Goal: Task Accomplishment & Management: Manage account settings

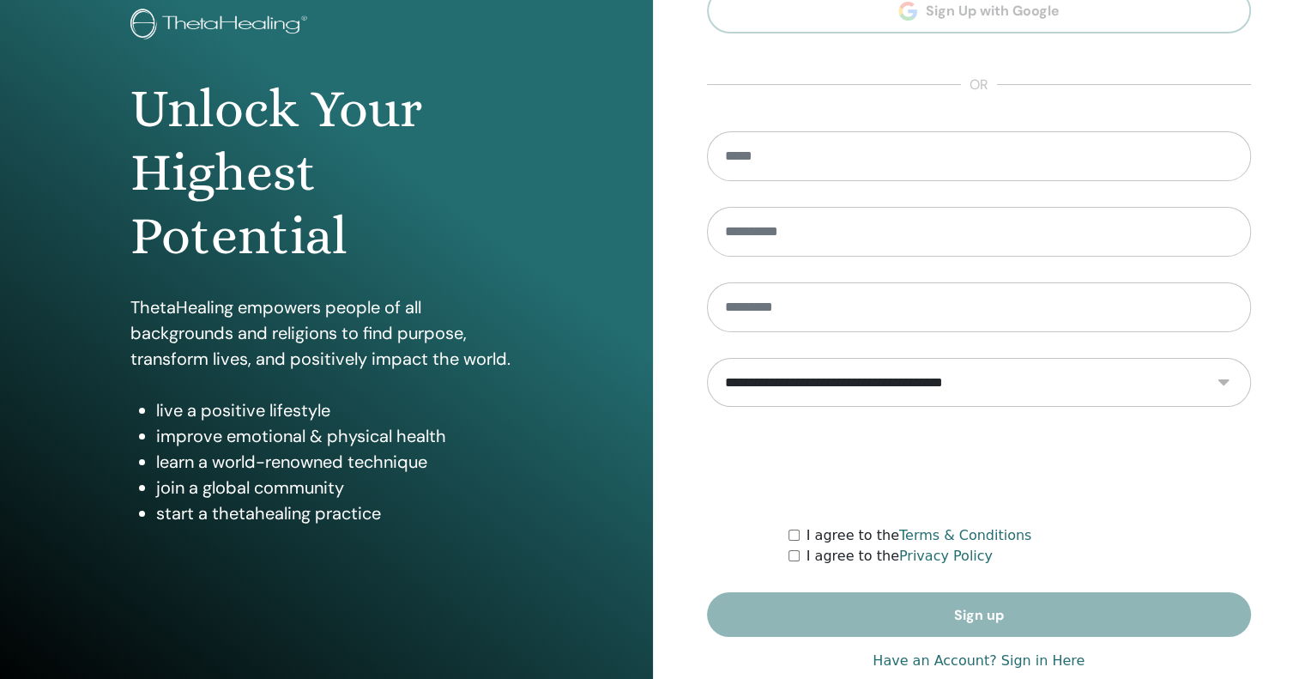
scroll to position [144, 0]
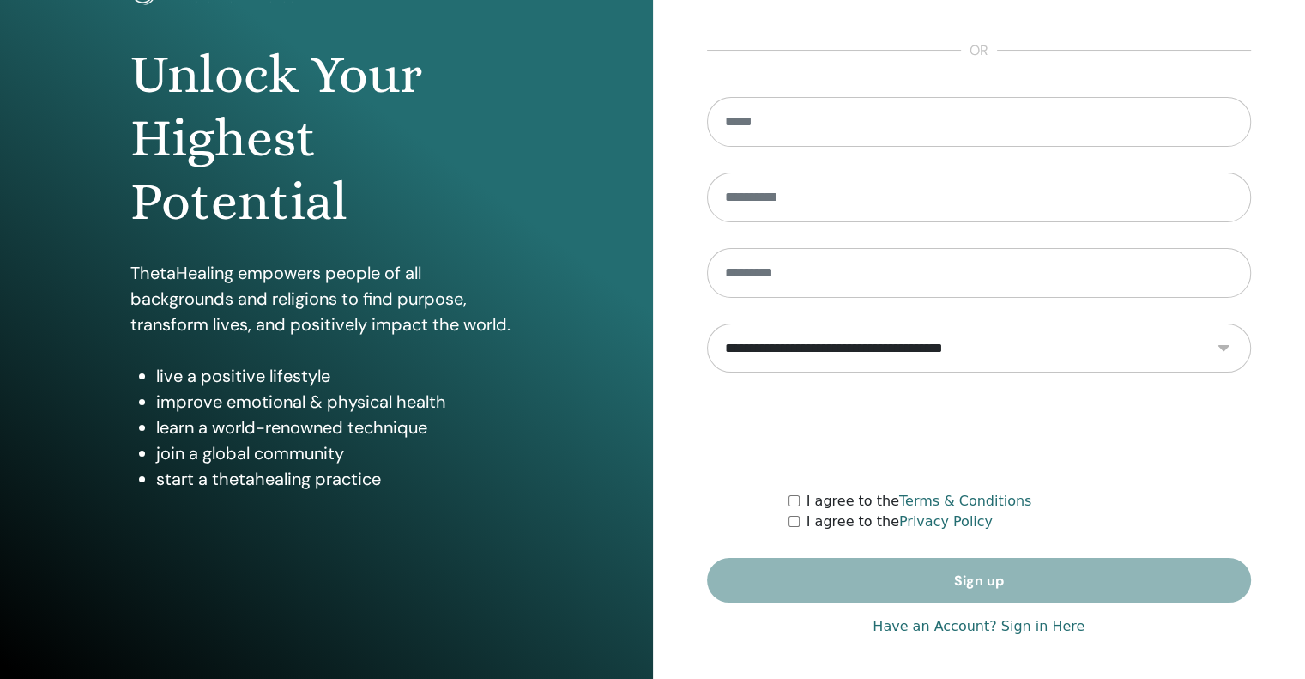
click at [1013, 624] on link "Have an Account? Sign in Here" at bounding box center [979, 626] width 212 height 21
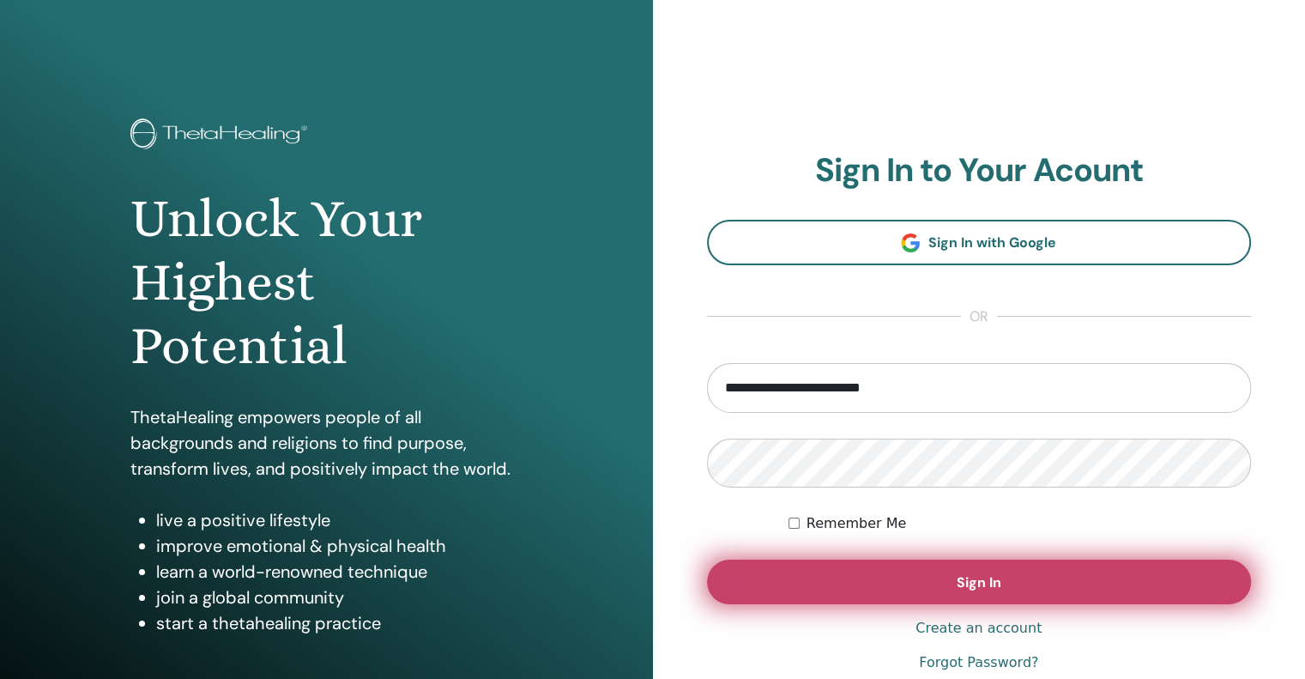
click at [961, 586] on span "Sign In" at bounding box center [979, 582] width 45 height 18
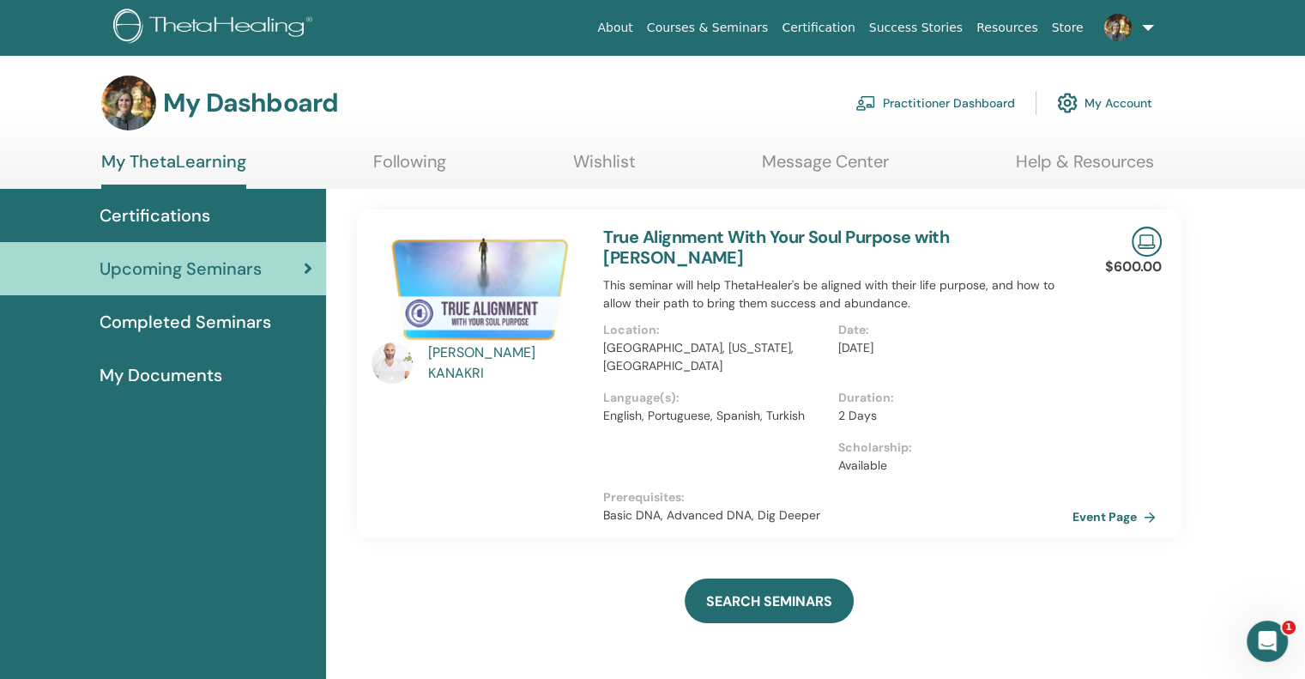
click at [524, 465] on div "[PERSON_NAME]" at bounding box center [477, 374] width 232 height 294
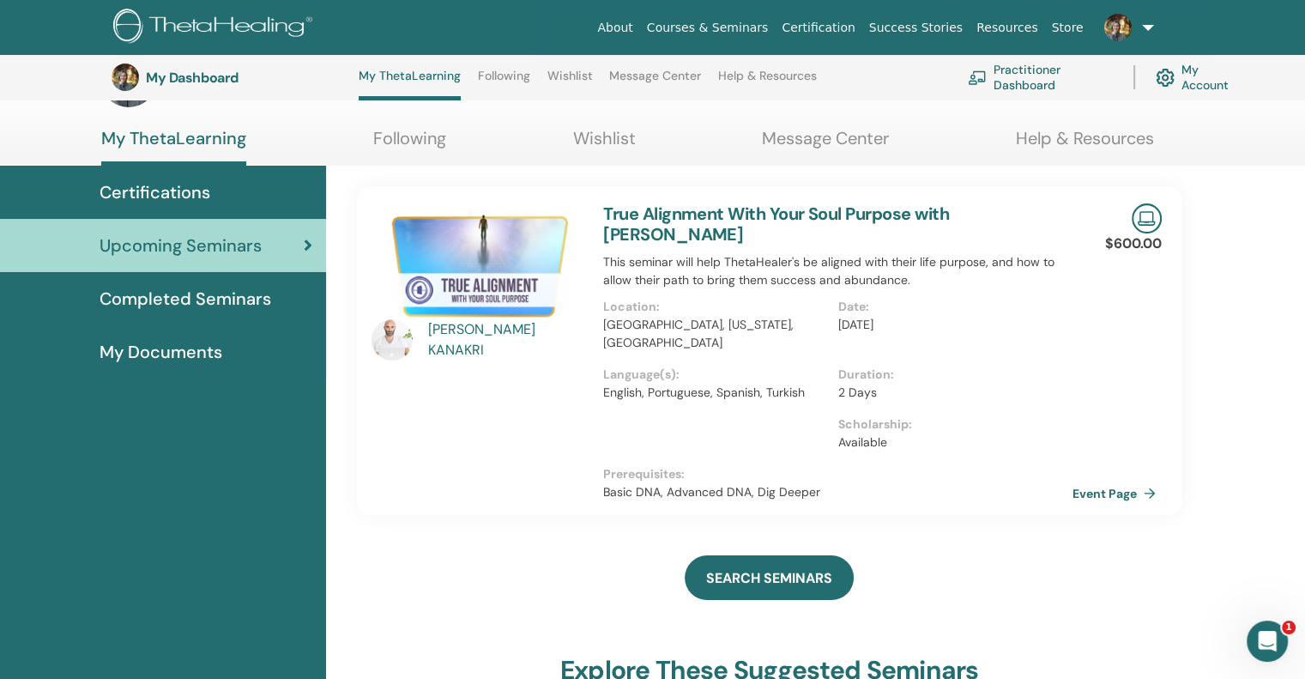
scroll to position [34, 0]
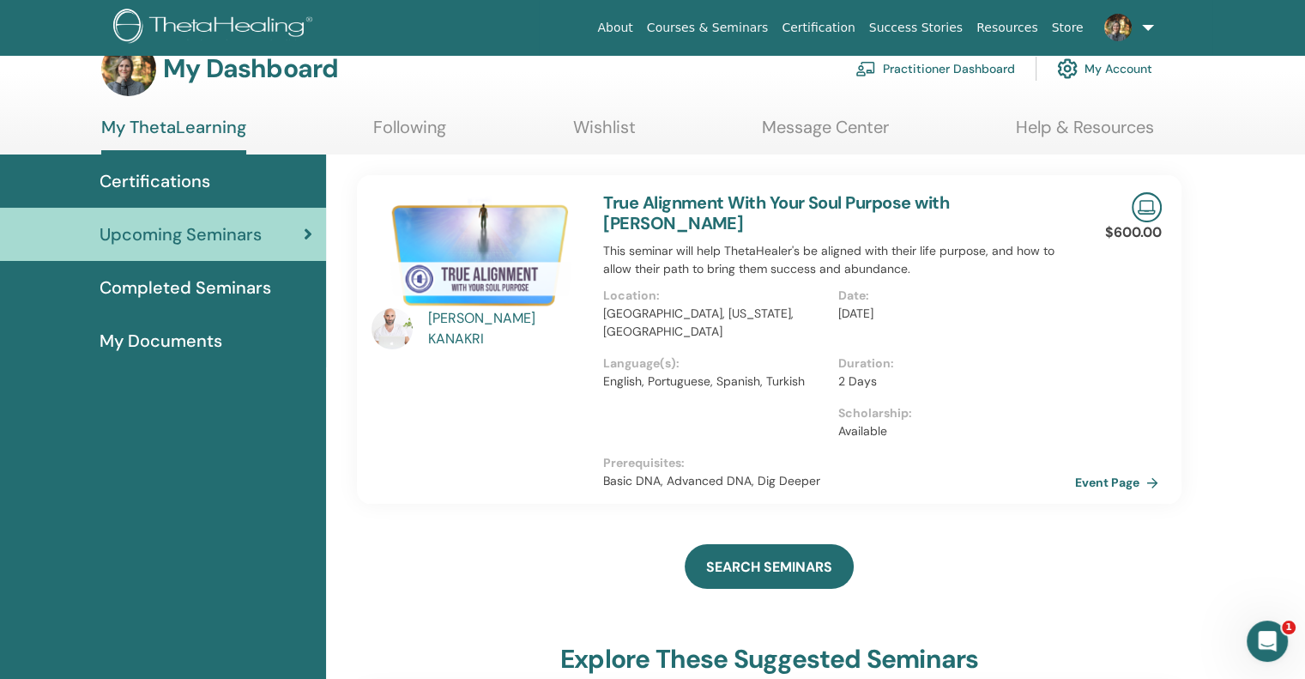
click at [1117, 480] on link "Event Page" at bounding box center [1120, 482] width 90 height 26
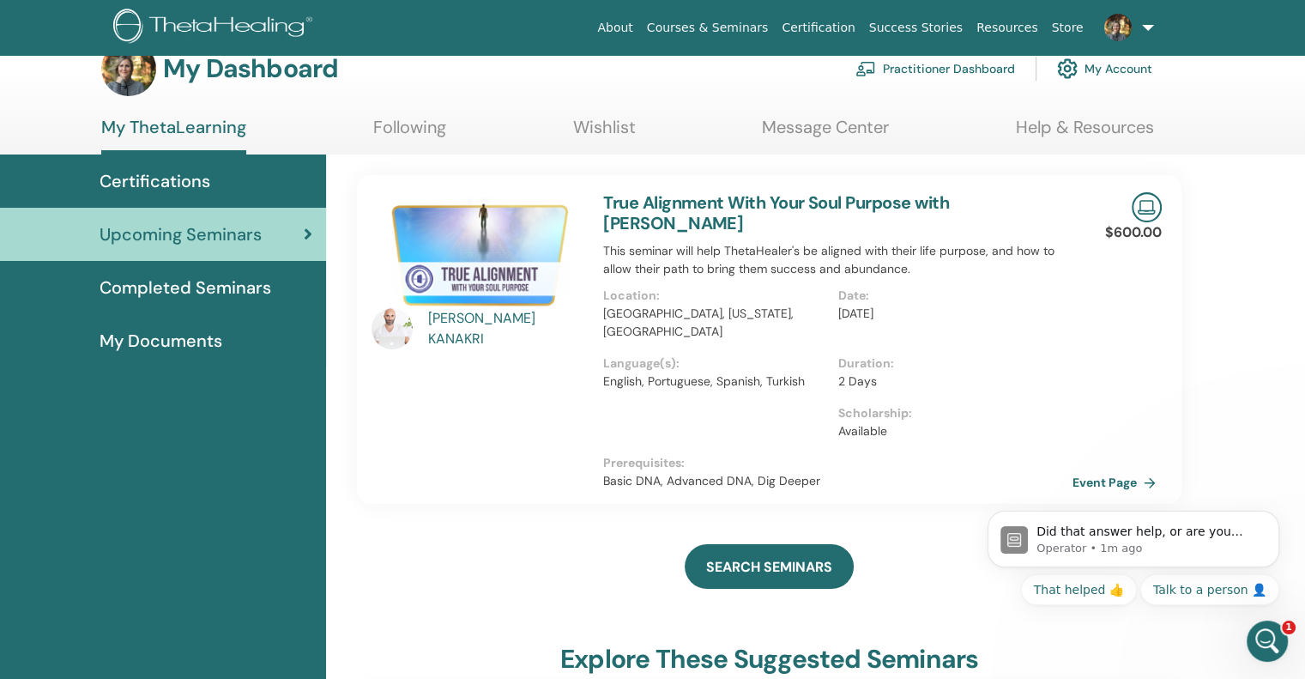
scroll to position [0, 0]
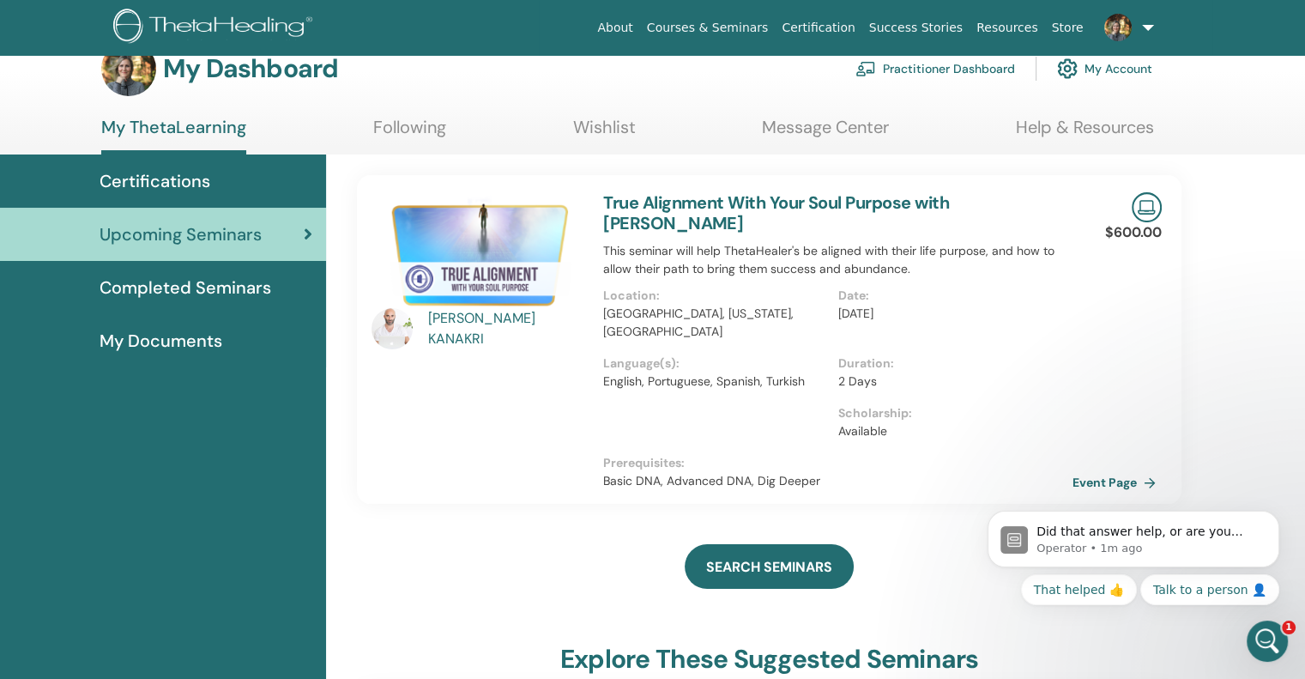
click at [765, 26] on link "Courses & Seminars" at bounding box center [708, 28] width 136 height 32
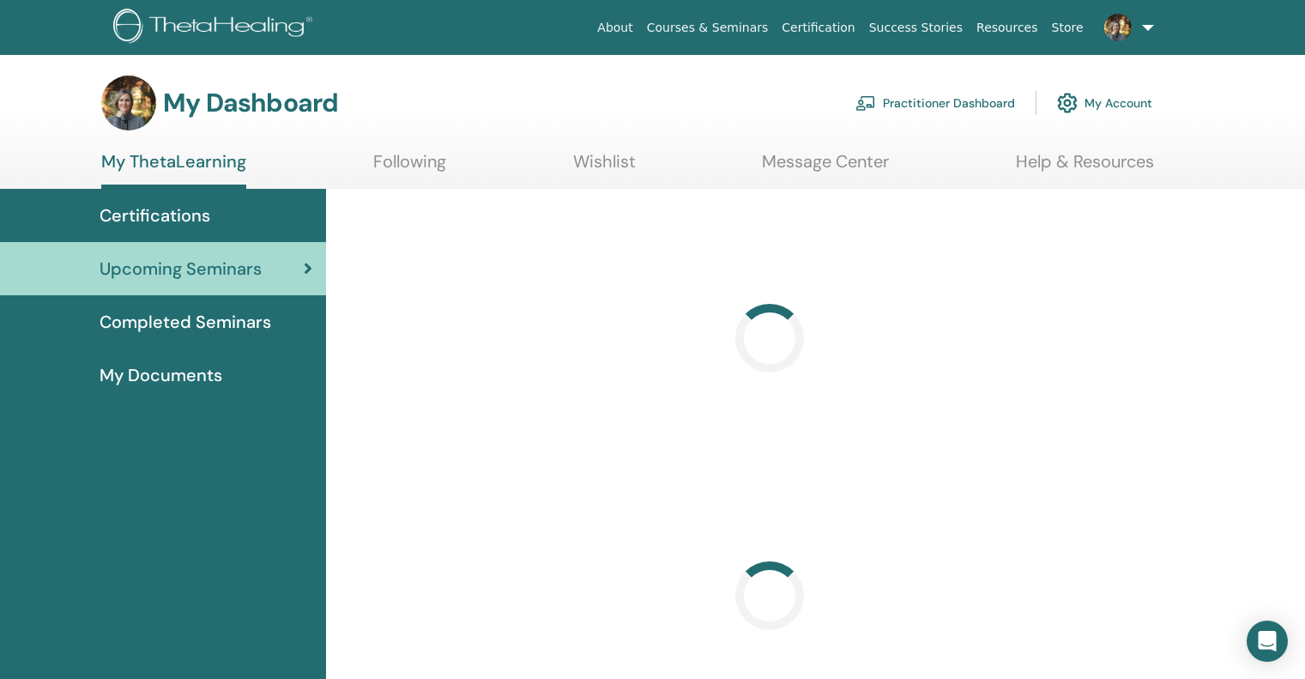
scroll to position [34, 0]
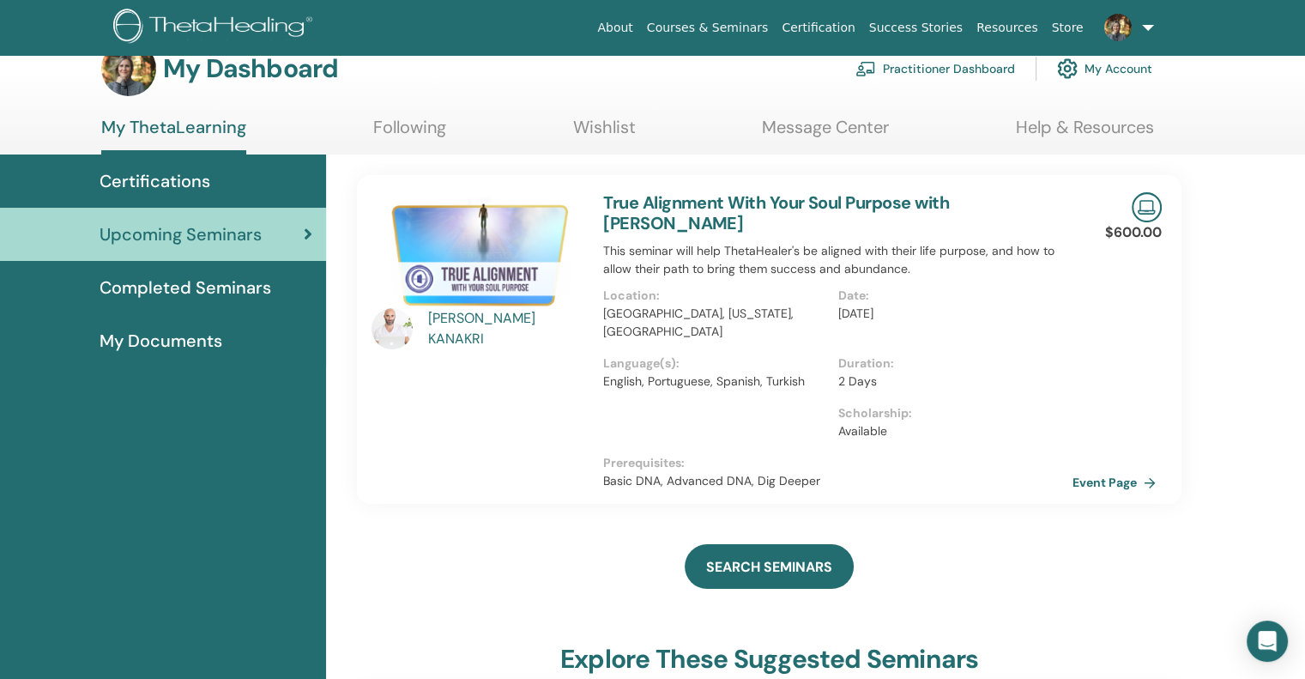
click at [190, 342] on span "My Documents" at bounding box center [161, 341] width 123 height 26
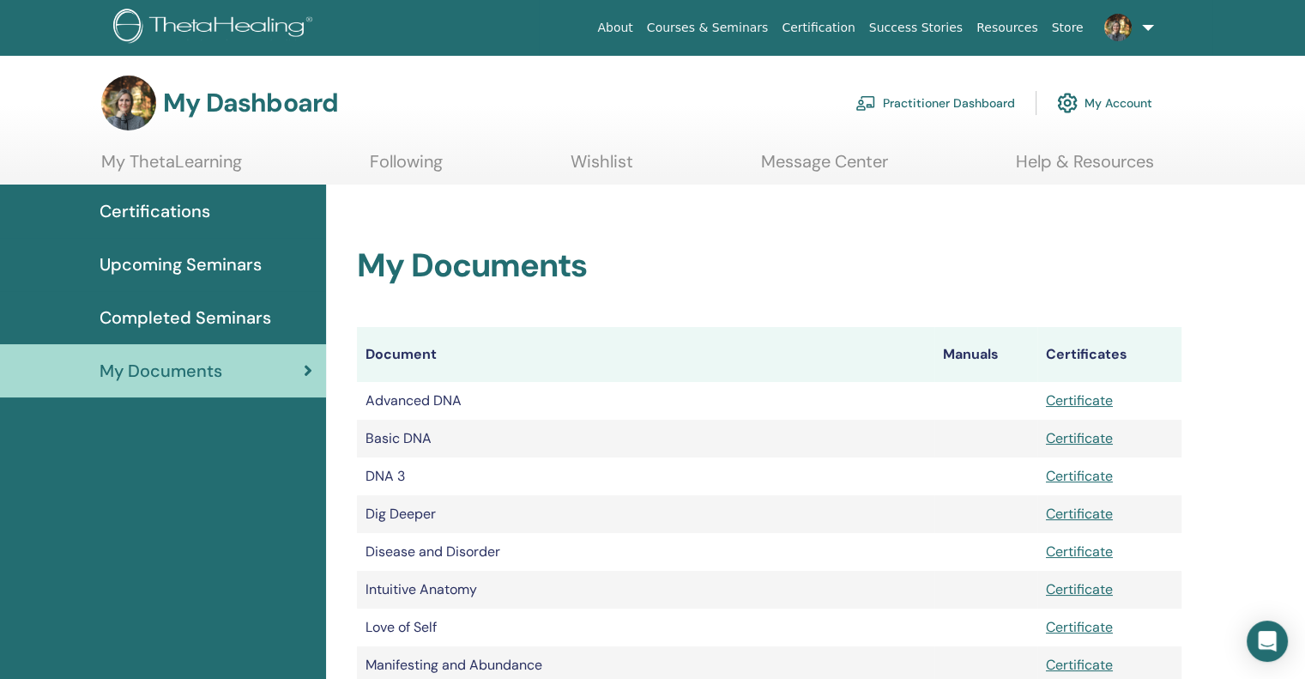
click at [974, 103] on link "Practitioner Dashboard" at bounding box center [936, 103] width 160 height 38
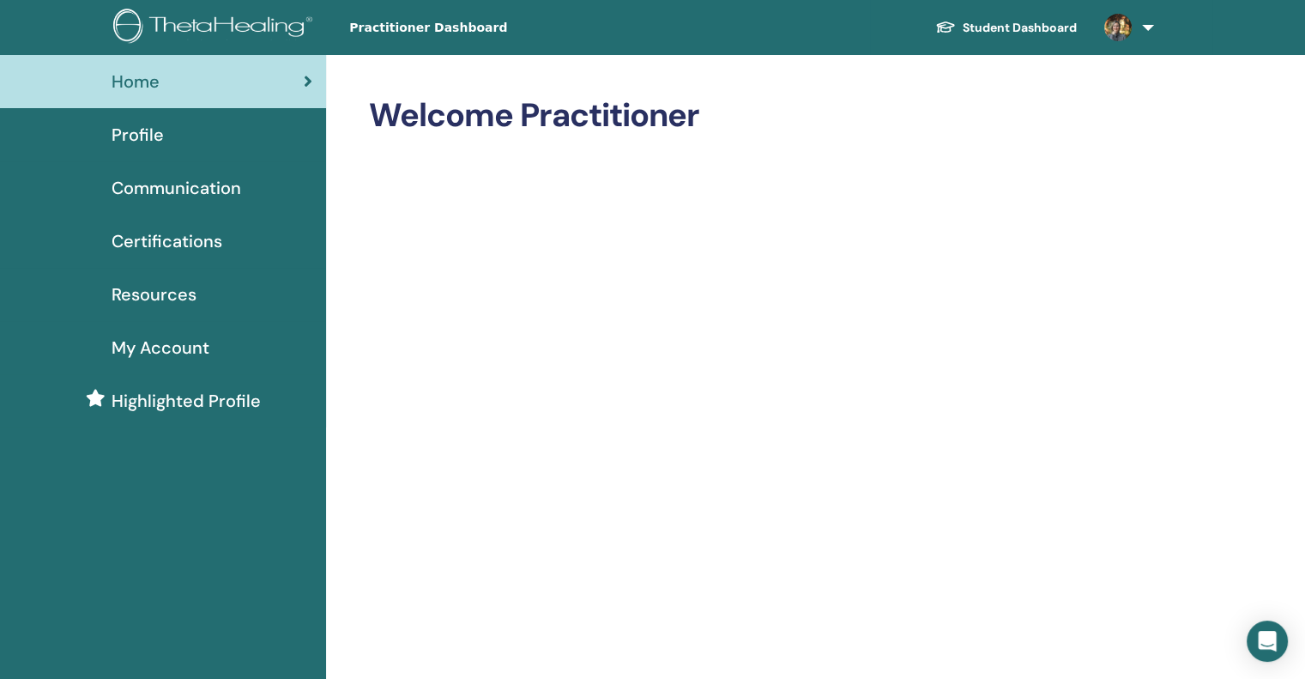
click at [183, 400] on span "Highlighted Profile" at bounding box center [186, 401] width 149 height 26
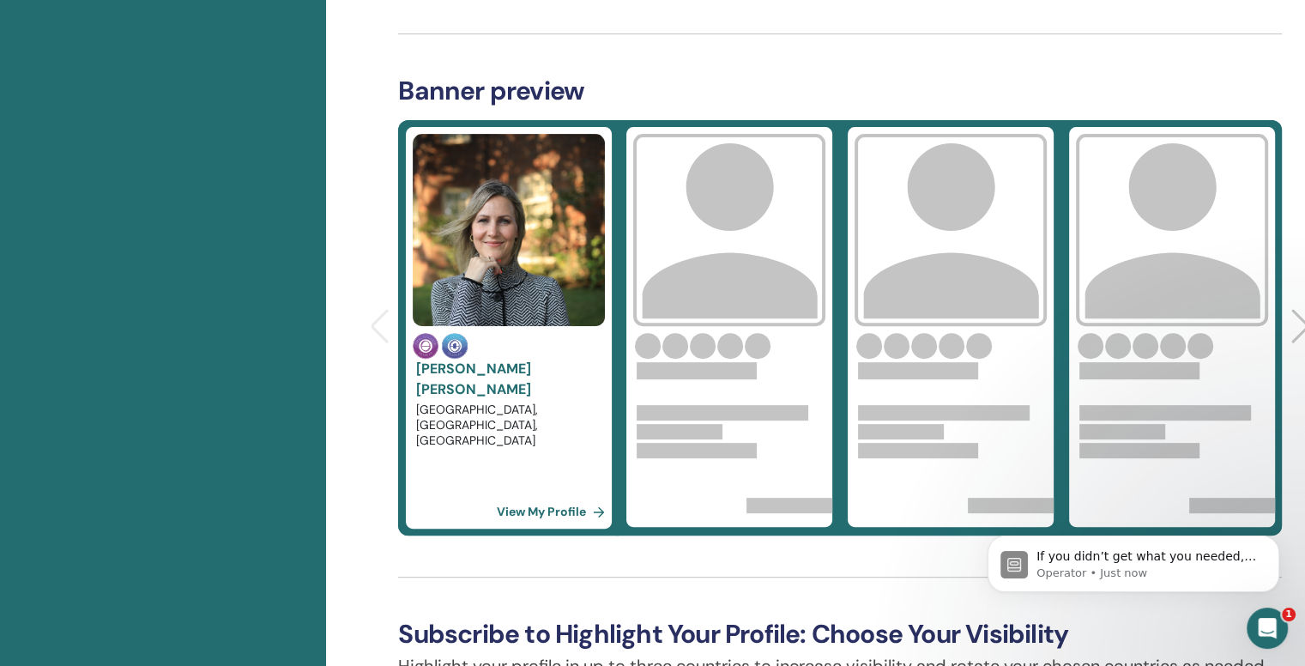
click at [254, 433] on div "Home Profile Communication Certifications Resources My Account" at bounding box center [163, 381] width 326 height 1820
click at [1267, 630] on icon "Open Intercom Messenger" at bounding box center [1265, 626] width 28 height 28
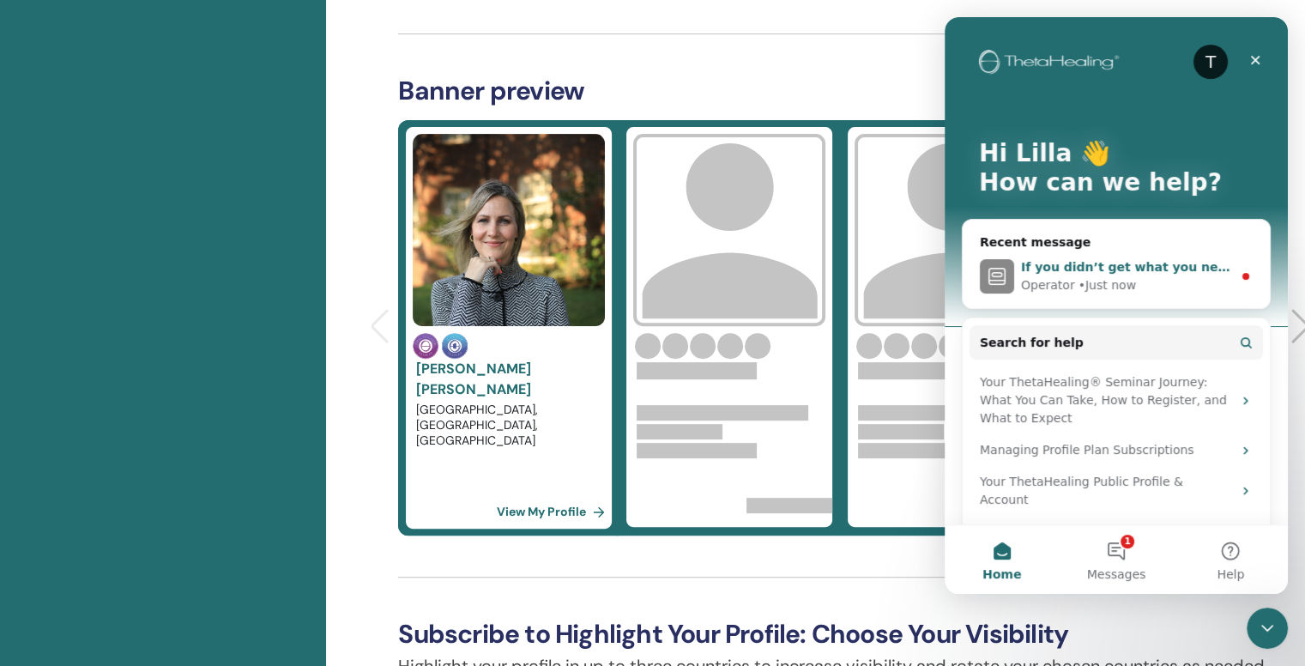
click at [1082, 276] on div "• Just now" at bounding box center [1108, 285] width 58 height 18
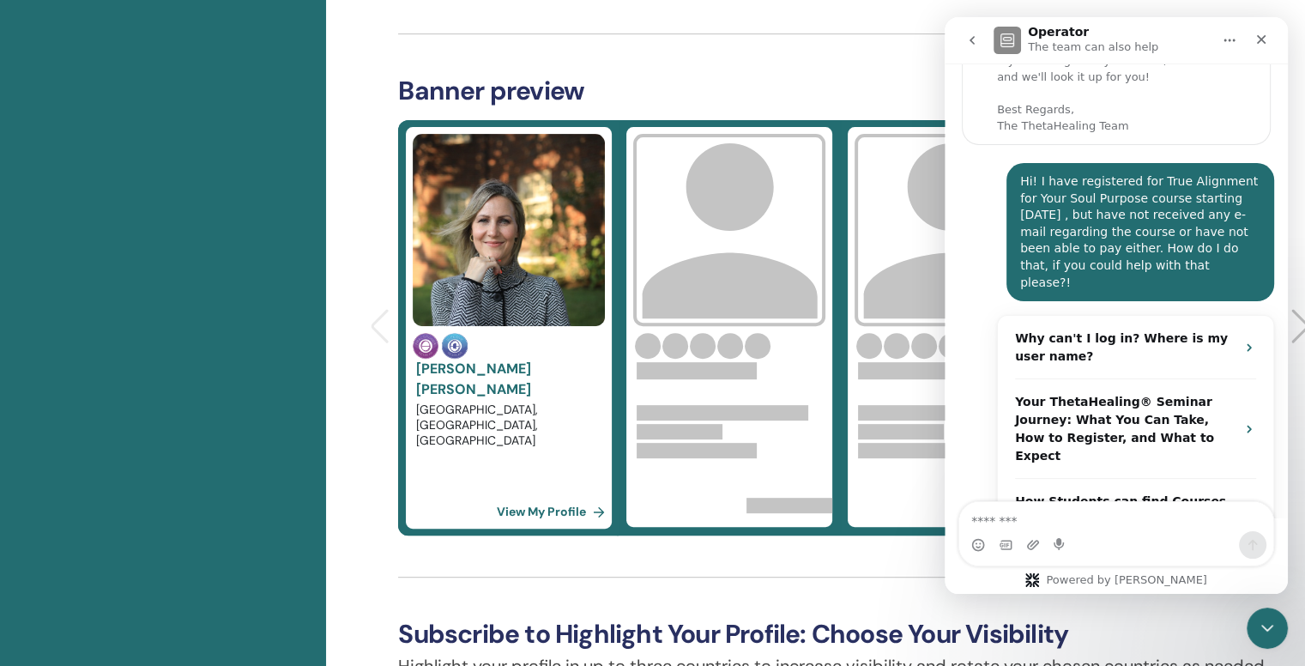
scroll to position [412, 0]
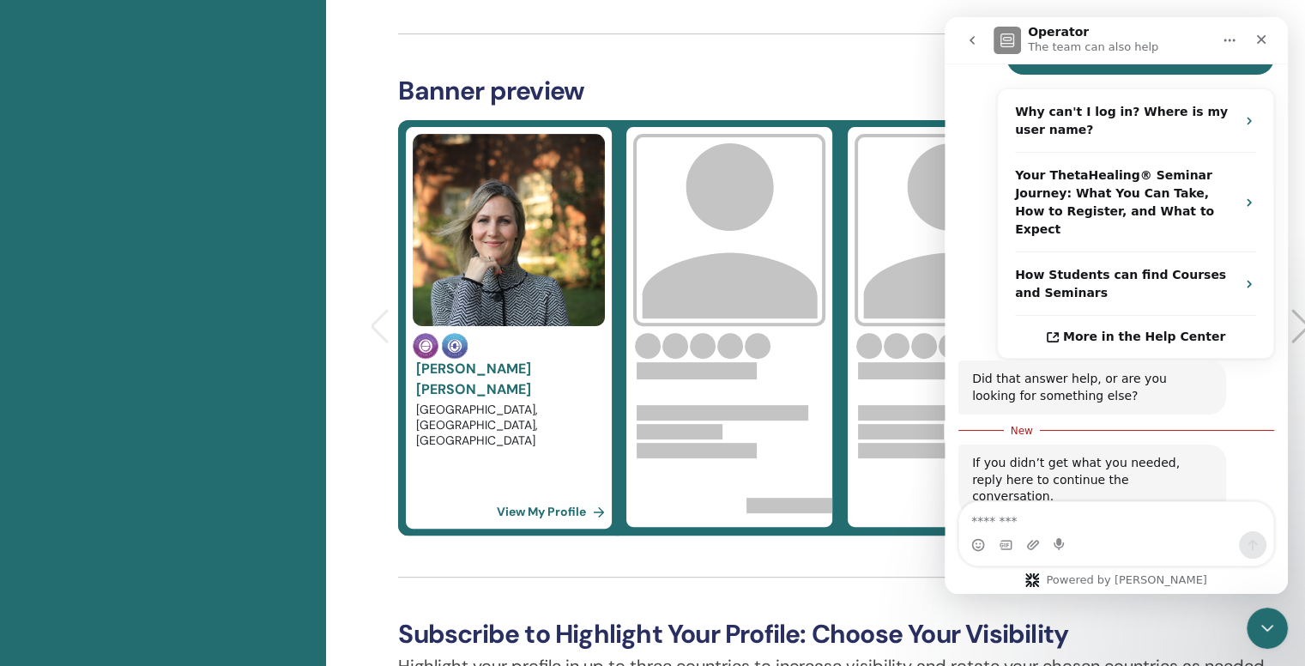
click at [1258, 451] on div "If you didn’t get what you needed, reply here to continue the conversation. Ope…" at bounding box center [1117, 499] width 316 height 109
click at [1262, 39] on icon "Close" at bounding box center [1261, 39] width 9 height 9
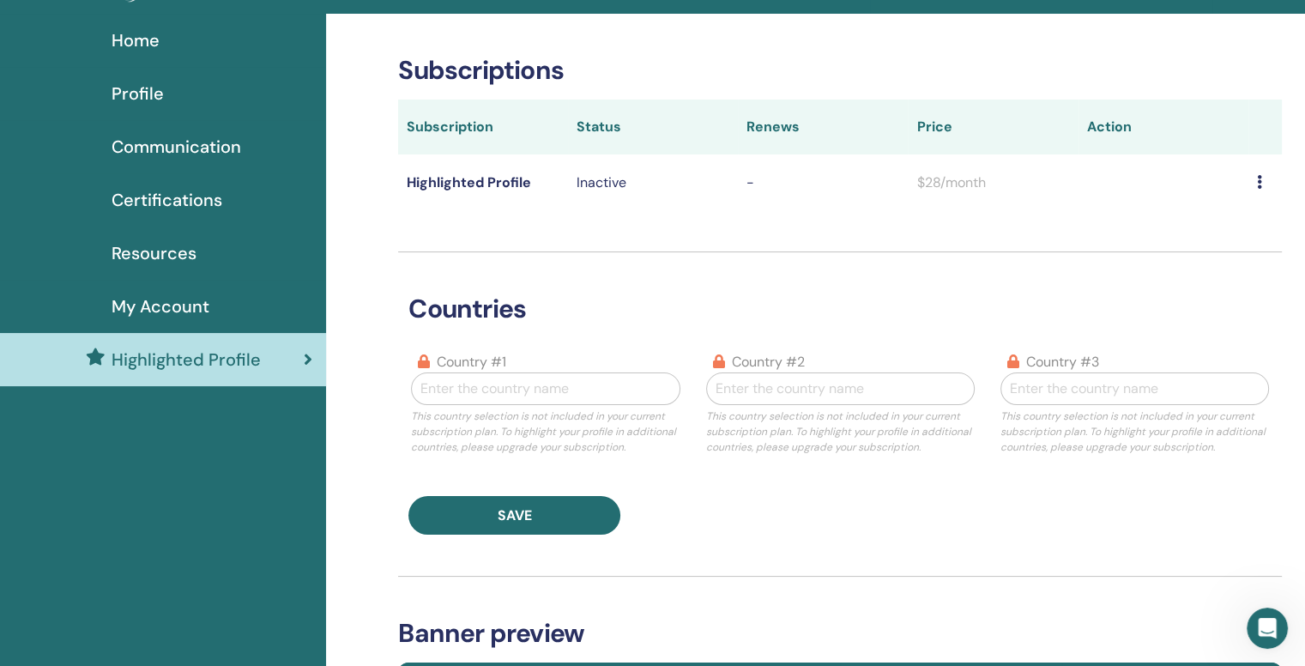
scroll to position [0, 0]
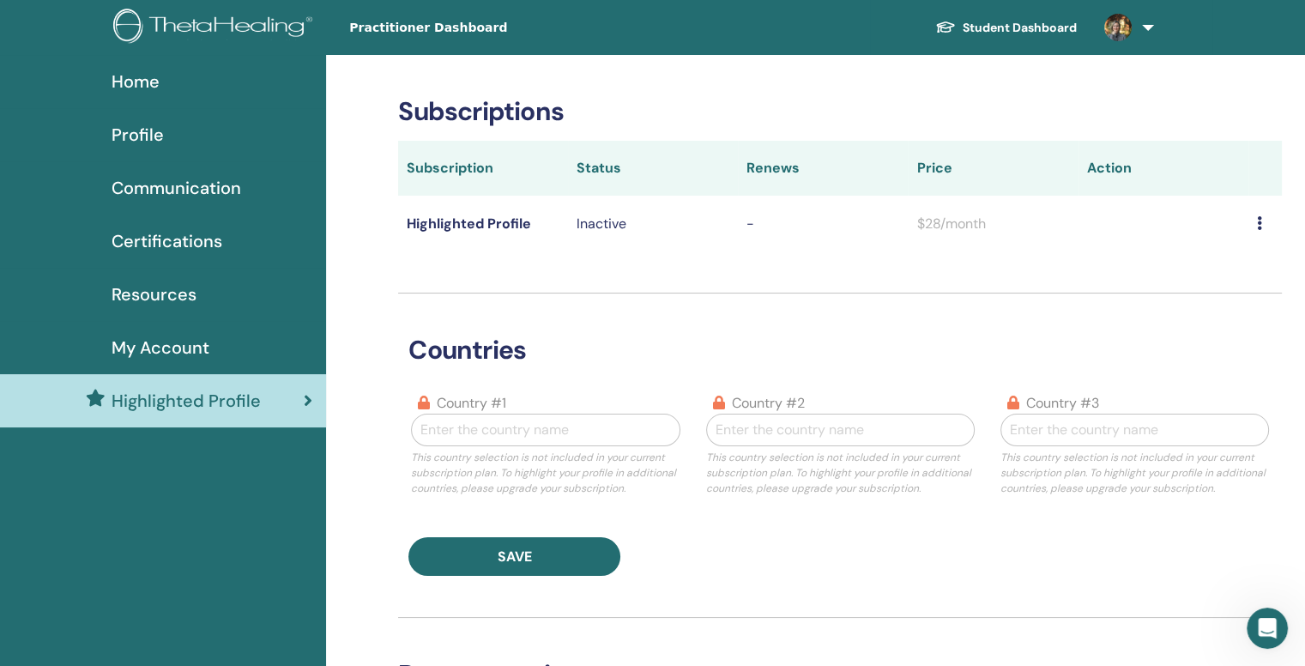
click at [150, 80] on span "Home" at bounding box center [136, 82] width 48 height 26
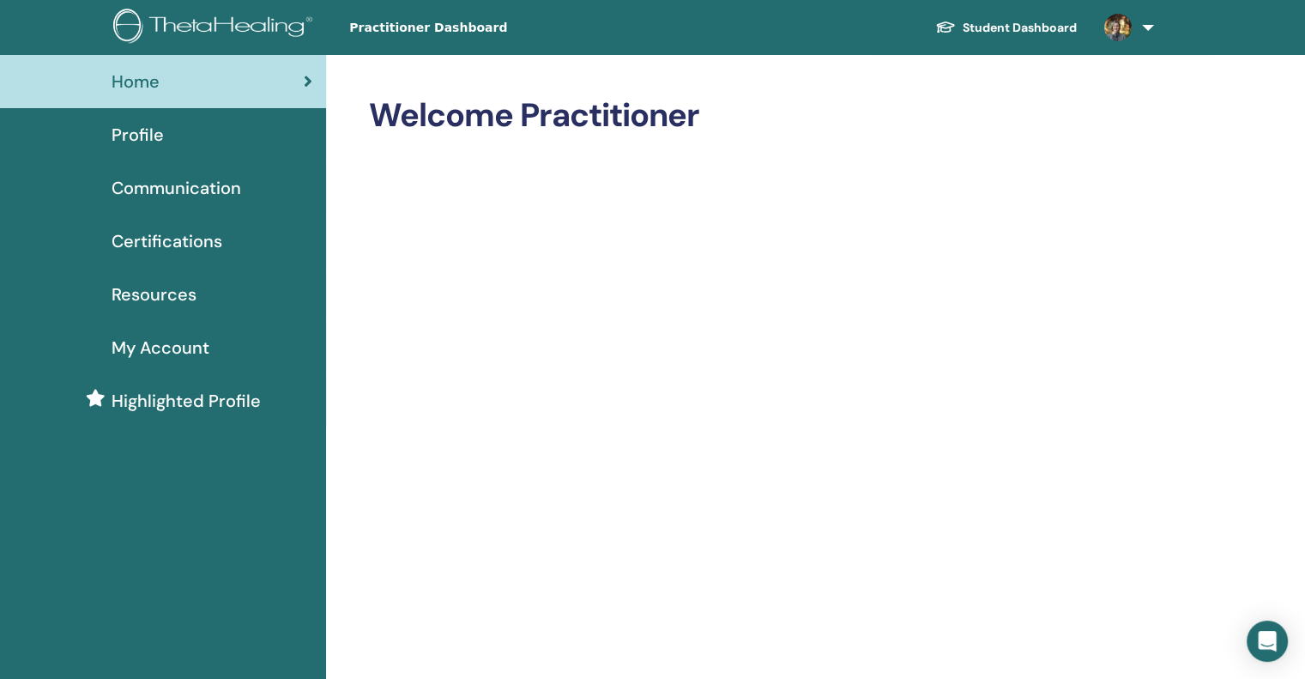
click at [1008, 25] on link "Student Dashboard" at bounding box center [1006, 28] width 169 height 32
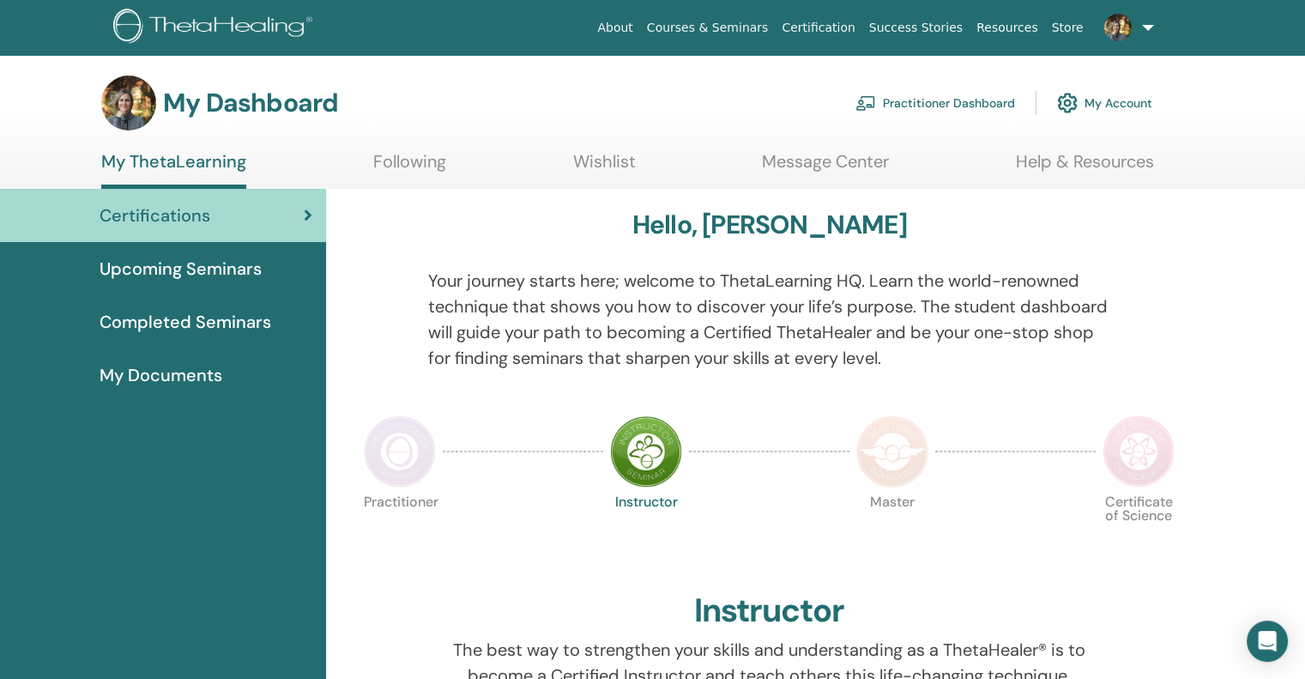
click at [208, 267] on span "Upcoming Seminars" at bounding box center [181, 269] width 162 height 26
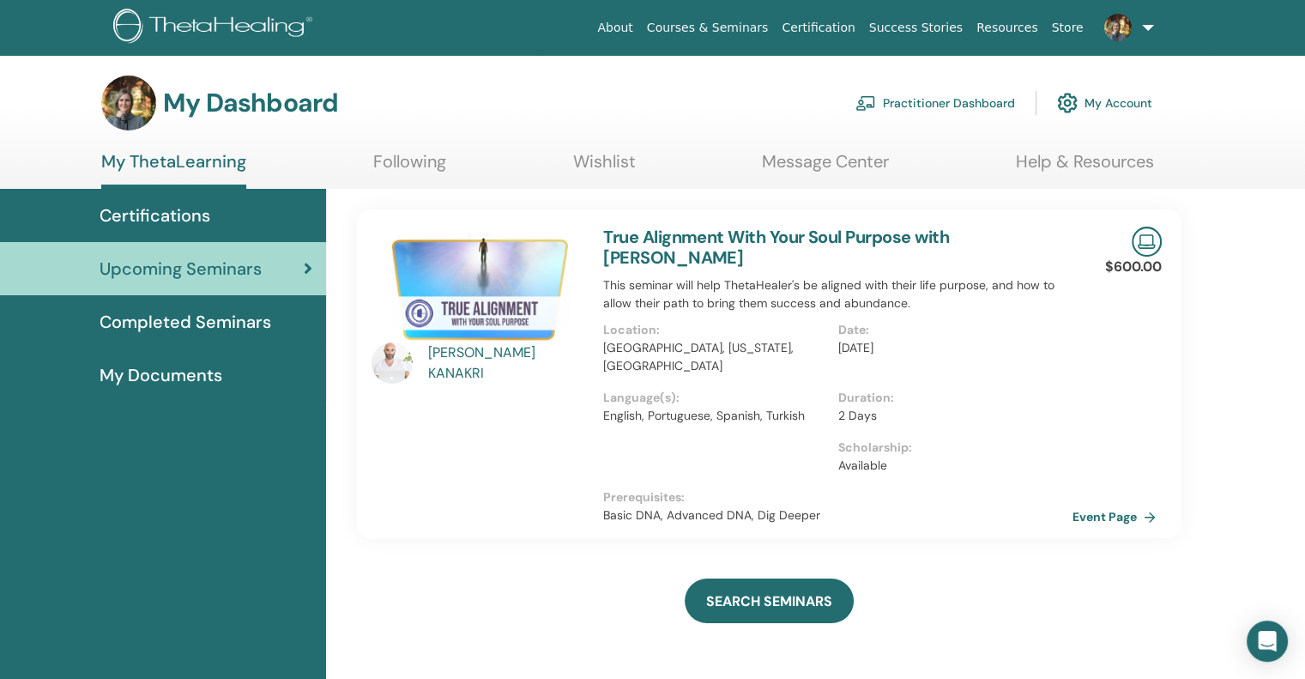
click at [493, 362] on div "[PERSON_NAME]" at bounding box center [507, 362] width 159 height 41
click at [1123, 513] on link "Event Page" at bounding box center [1120, 517] width 90 height 26
click at [914, 235] on link "True Alignment With Your Soul Purpose with ELIAS KANAKRI" at bounding box center [776, 247] width 346 height 43
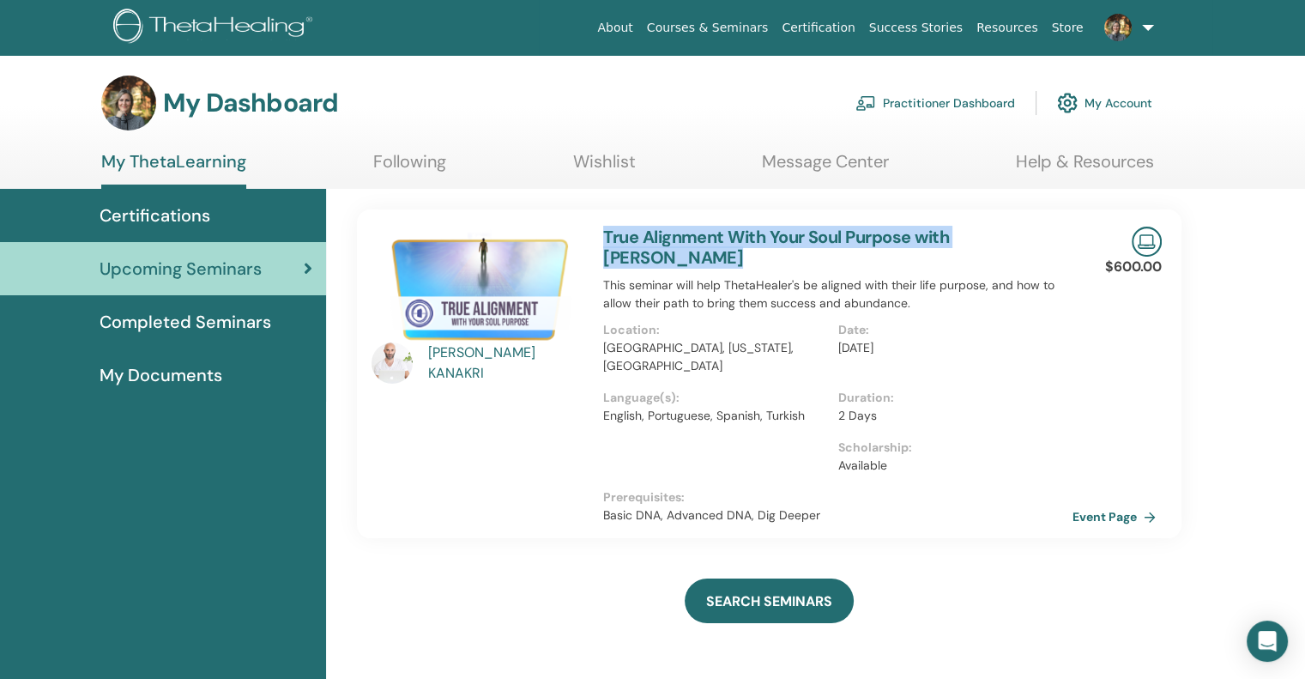
drag, startPoint x: 911, startPoint y: 249, endPoint x: 596, endPoint y: 239, distance: 316.0
click at [596, 239] on div "True Alignment With Your Soul Purpose with ELIAS KANAKRI This seminar will help…" at bounding box center [838, 373] width 490 height 329
copy link "True Alignment With Your Soul Purpose with ELIAS KANAKRI"
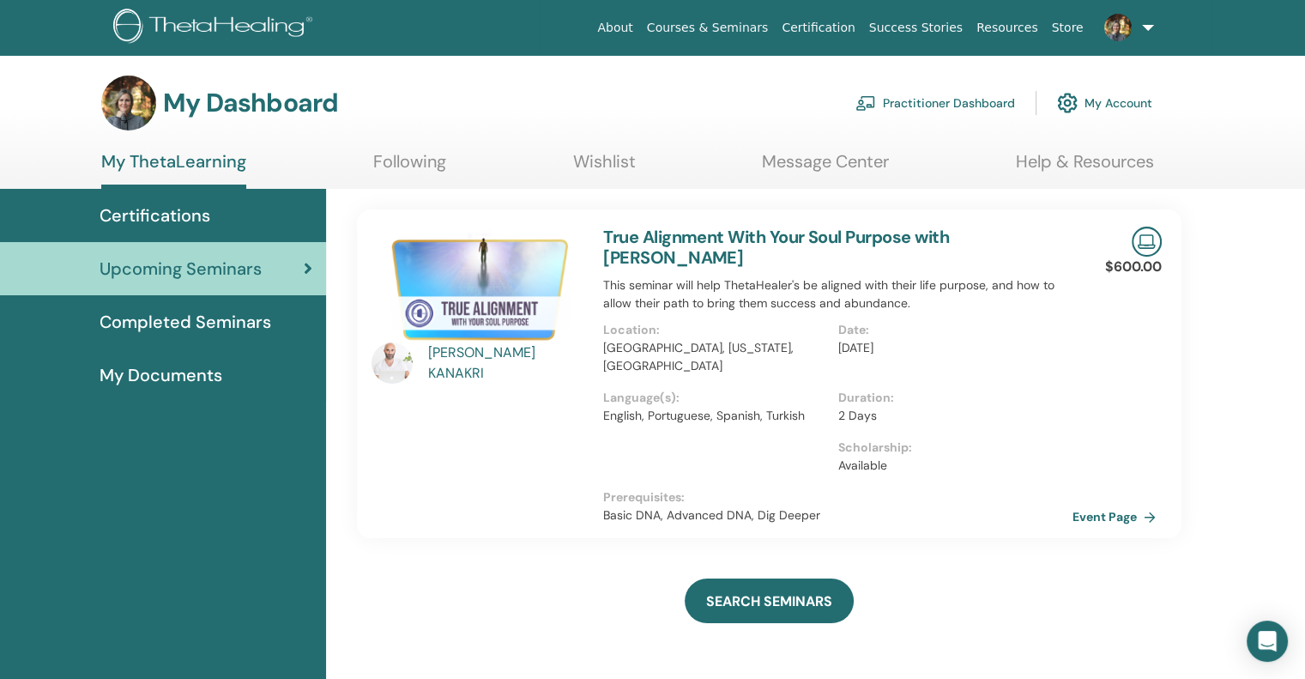
click at [422, 435] on div "ELIAS KANAKRI" at bounding box center [477, 374] width 232 height 294
click at [1147, 24] on link at bounding box center [1126, 27] width 70 height 55
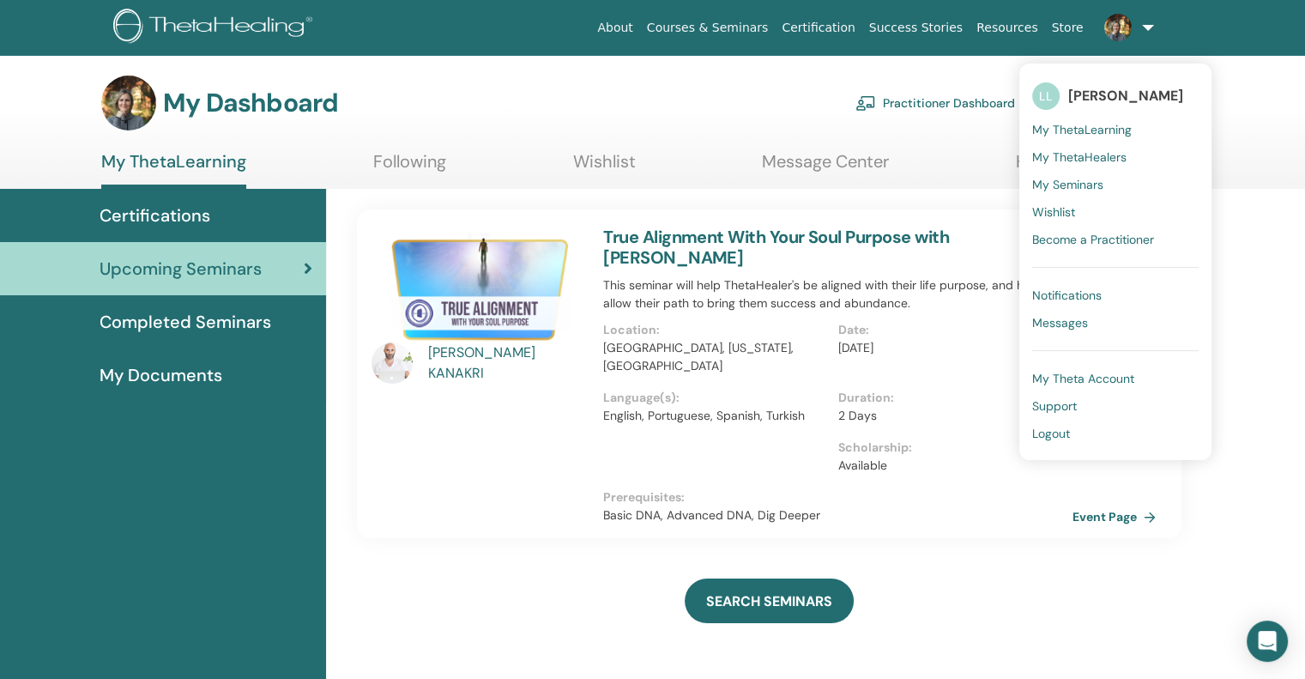
click at [1052, 432] on span "Logout" at bounding box center [1051, 433] width 38 height 15
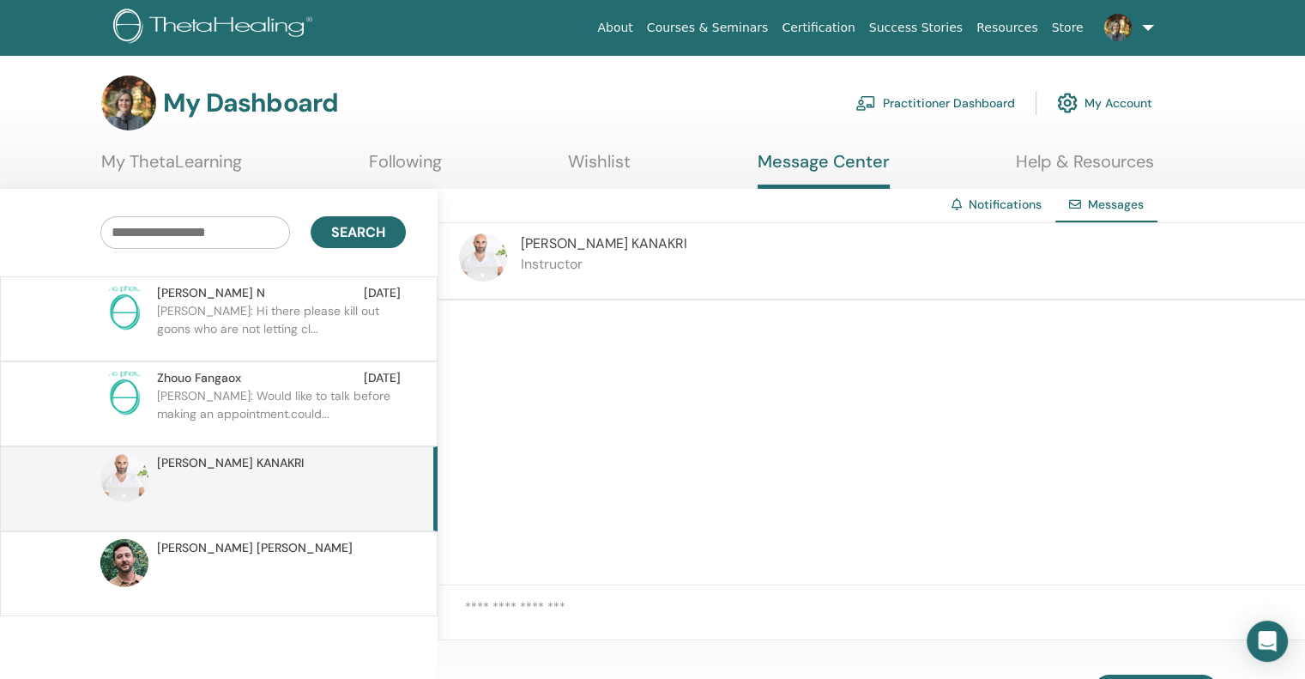
click at [590, 611] on textarea at bounding box center [885, 619] width 840 height 44
paste textarea "**********"
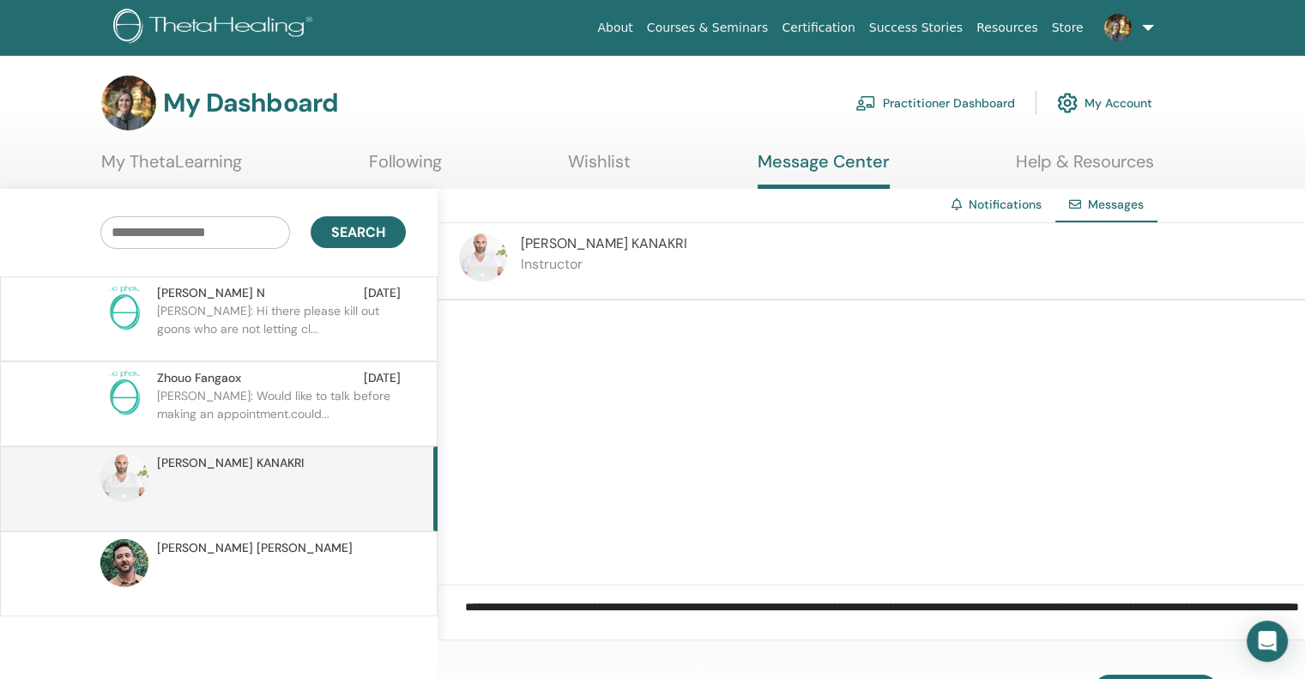
click at [506, 621] on textarea "**********" at bounding box center [885, 619] width 840 height 44
click at [718, 626] on textarea "**********" at bounding box center [885, 619] width 840 height 44
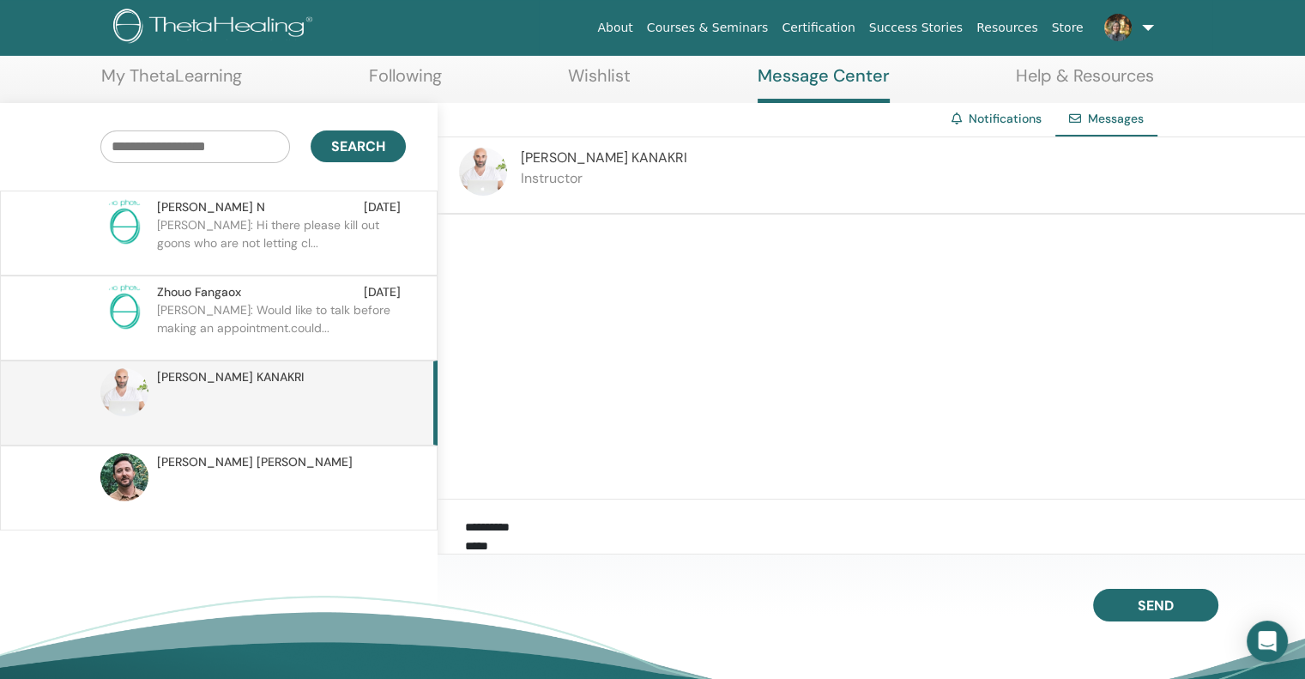
scroll to position [103, 0]
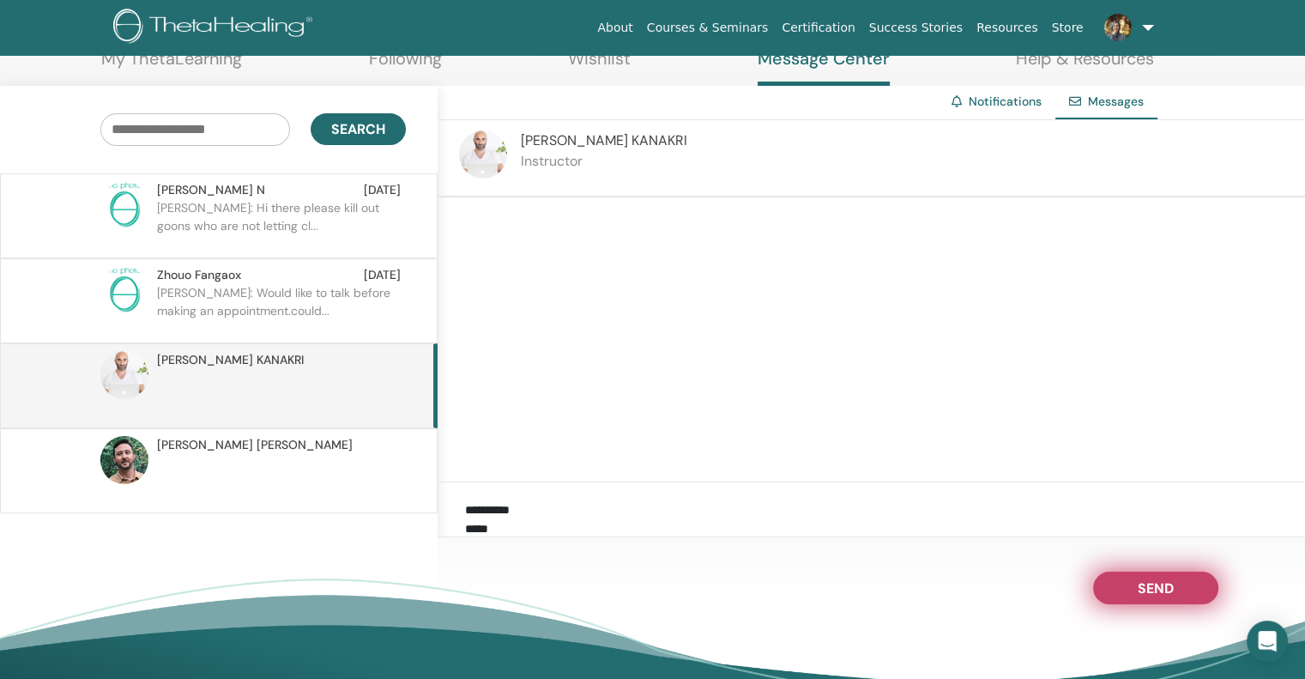
type textarea "**********"
click at [1150, 590] on span "Send" at bounding box center [1156, 585] width 36 height 12
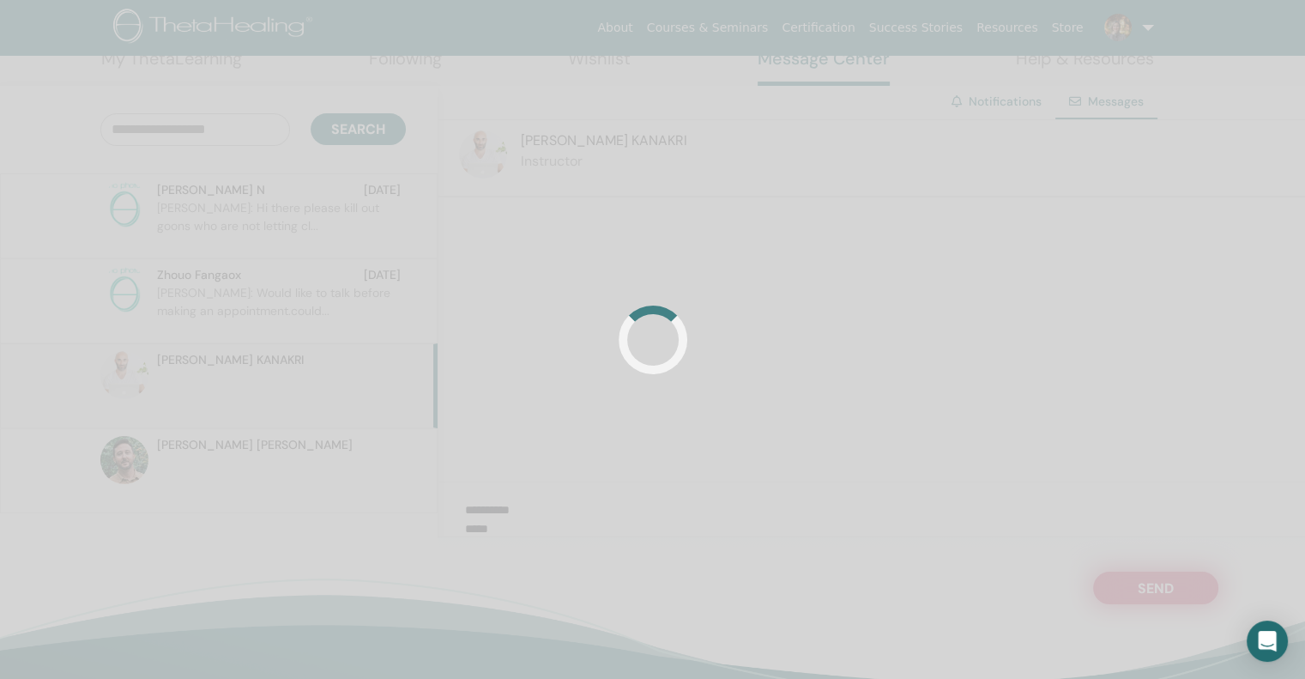
scroll to position [0, 0]
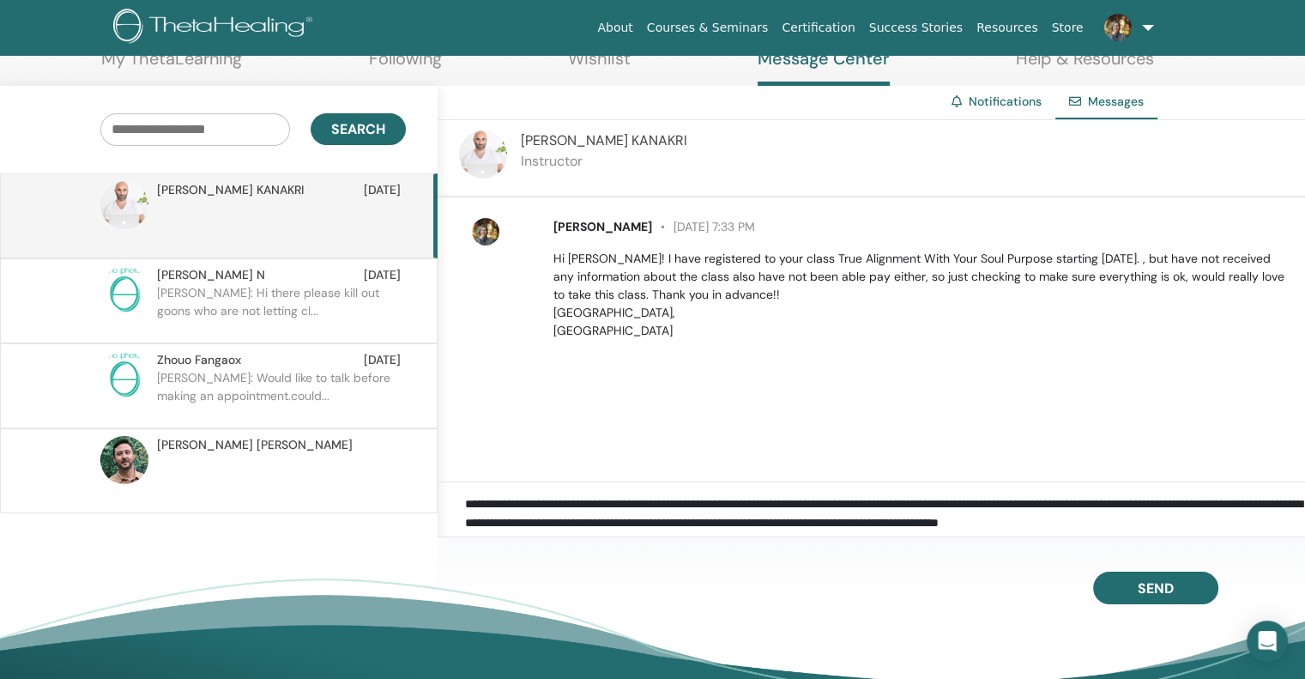
click at [204, 296] on p "Askey: Hi there please kill out goons who are not letting cl..." at bounding box center [281, 309] width 249 height 51
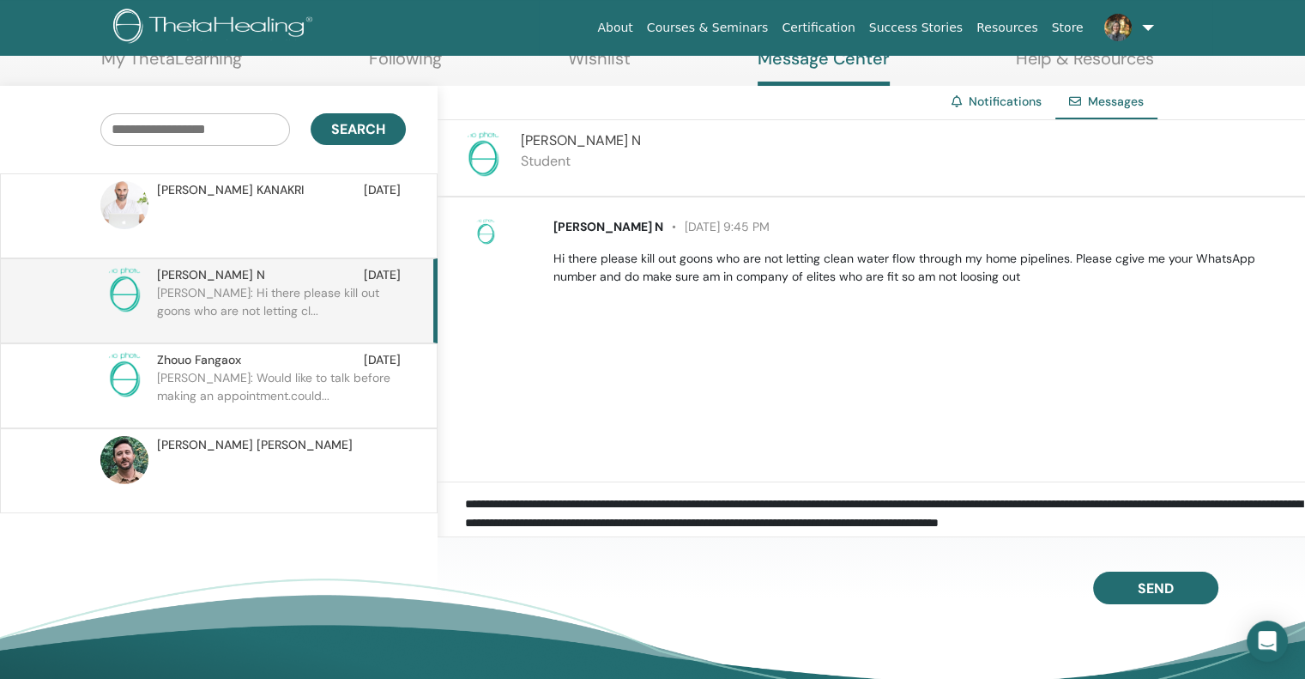
click at [484, 233] on img at bounding box center [485, 231] width 27 height 27
click at [132, 292] on img at bounding box center [124, 290] width 48 height 48
click at [182, 372] on p "Zhouo: Would like to talk before making an appointment.could..." at bounding box center [281, 394] width 249 height 51
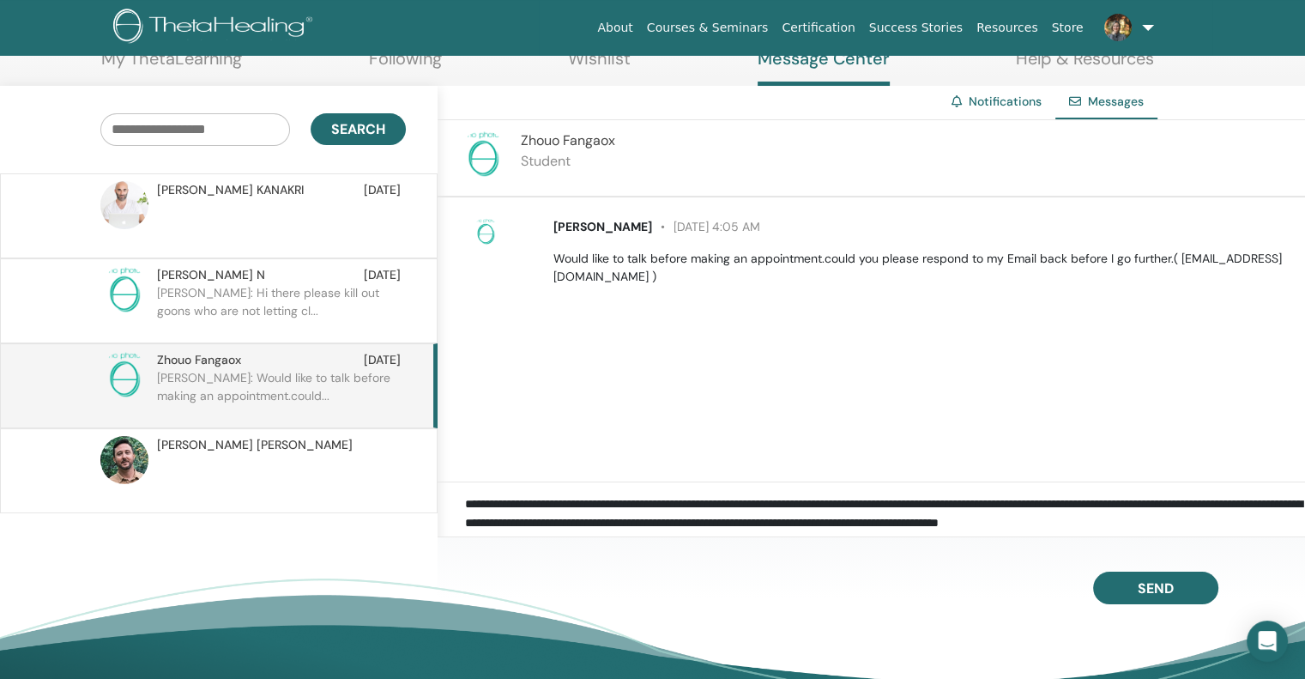
click at [179, 291] on p "Askey: Hi there please kill out goons who are not letting cl..." at bounding box center [281, 309] width 249 height 51
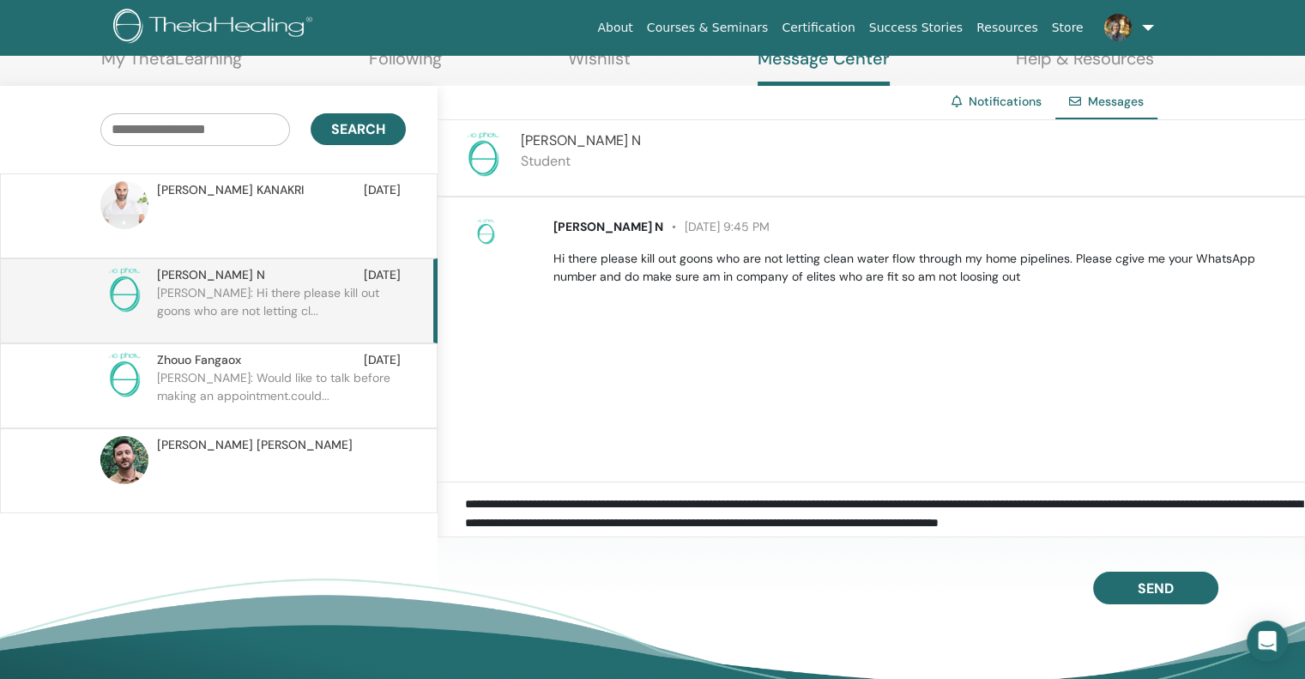
click at [1120, 99] on span "Messages" at bounding box center [1116, 101] width 56 height 15
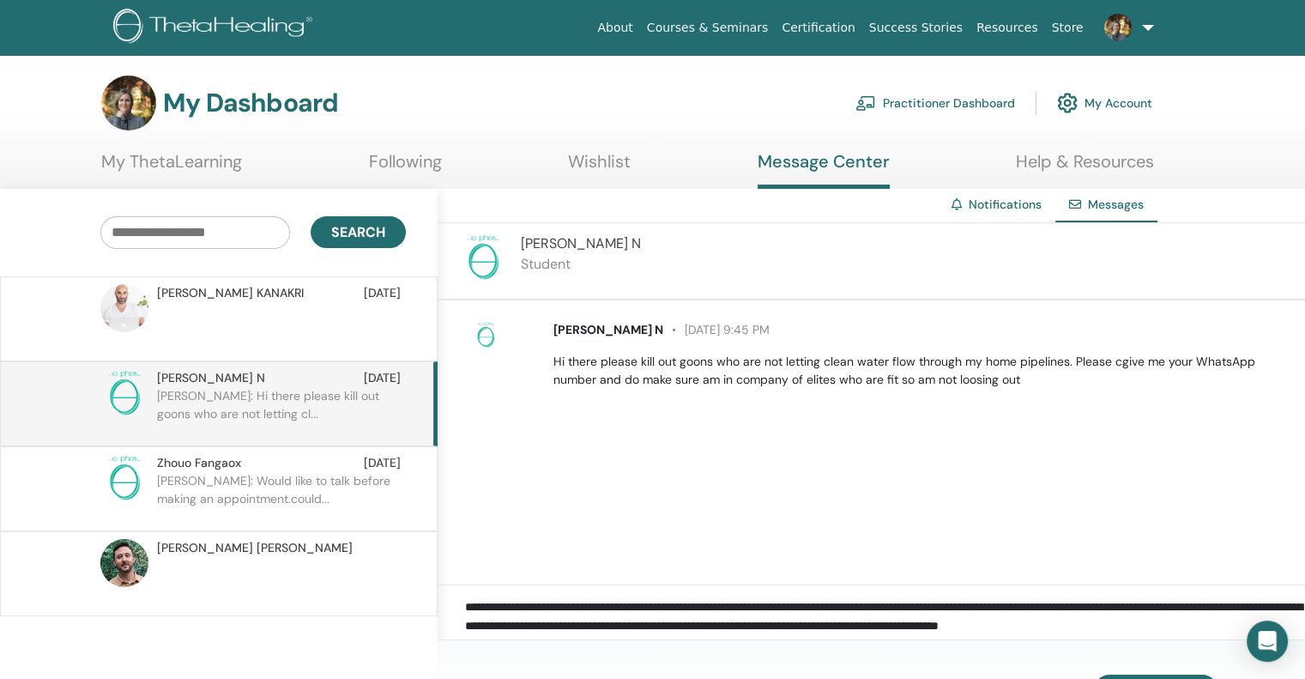
click at [173, 290] on span "ELIAS KANAKRI" at bounding box center [230, 293] width 147 height 18
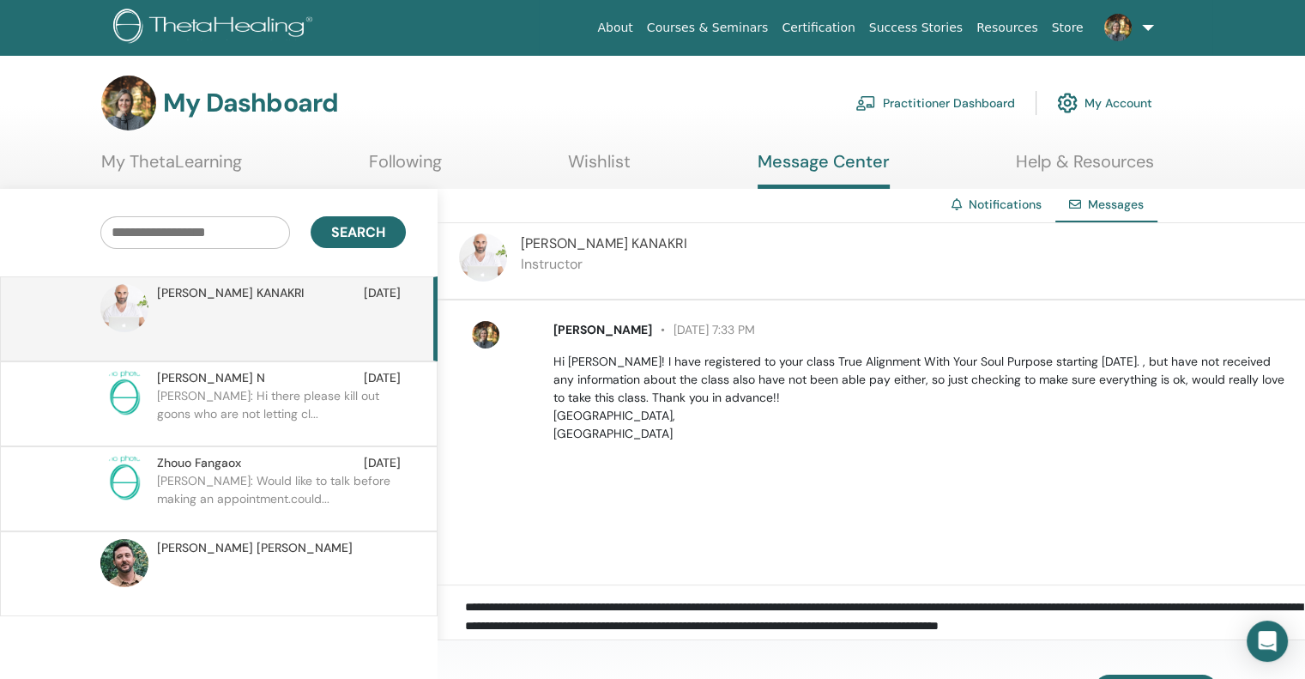
click at [1147, 22] on link at bounding box center [1126, 27] width 70 height 55
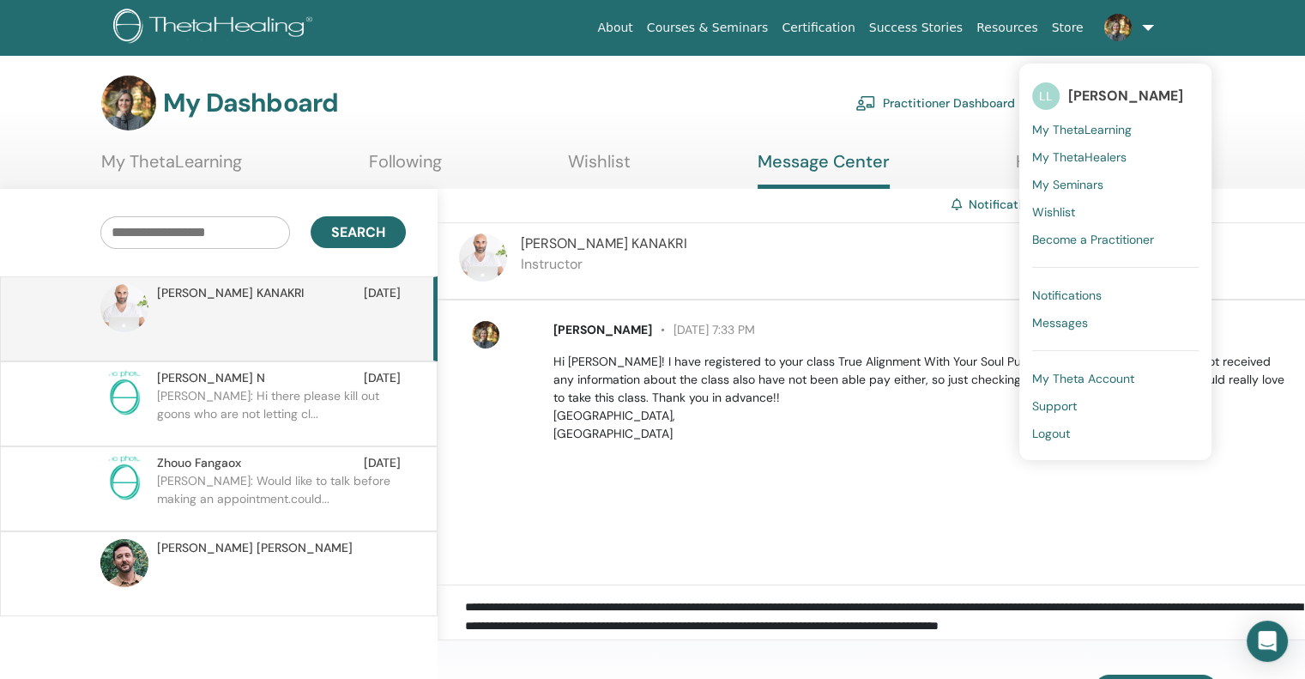
click at [1054, 404] on span "Support" at bounding box center [1054, 405] width 45 height 15
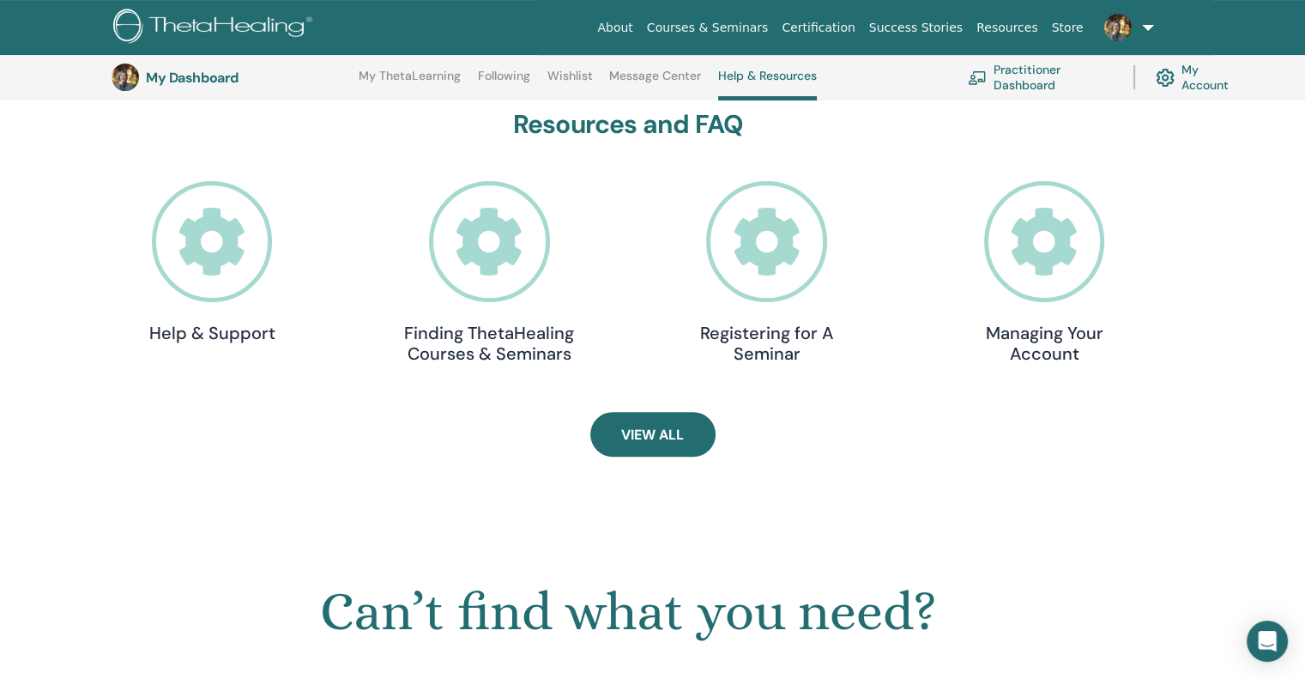
scroll to position [491, 0]
click at [786, 342] on h4 "Registering for A Seminar" at bounding box center [767, 344] width 172 height 41
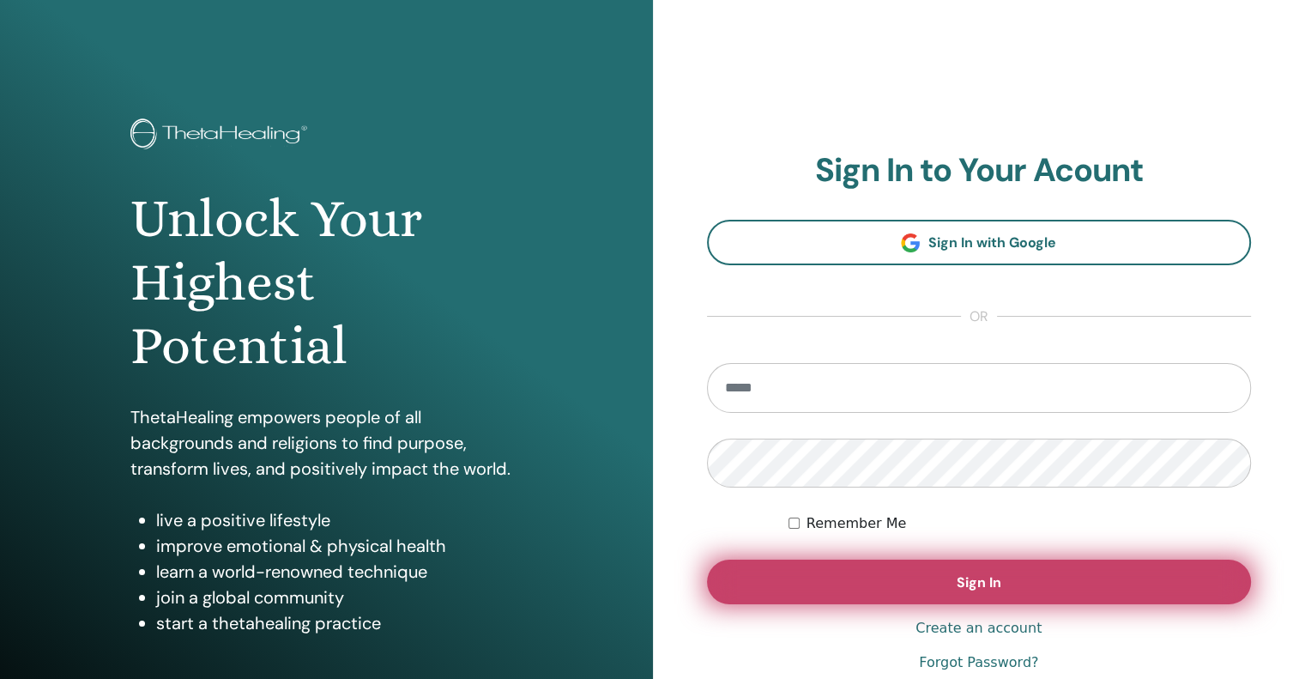
type input "**********"
click at [978, 583] on span "Sign In" at bounding box center [979, 582] width 45 height 18
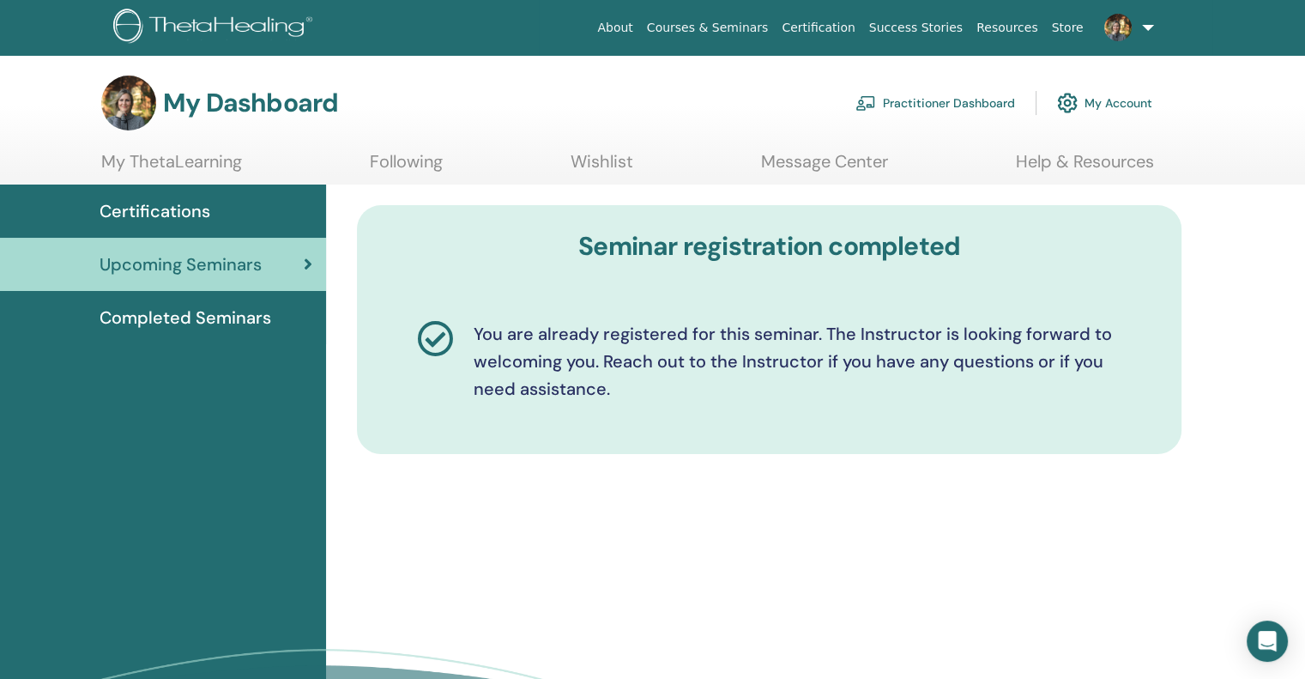
click at [1150, 24] on link at bounding box center [1126, 27] width 70 height 55
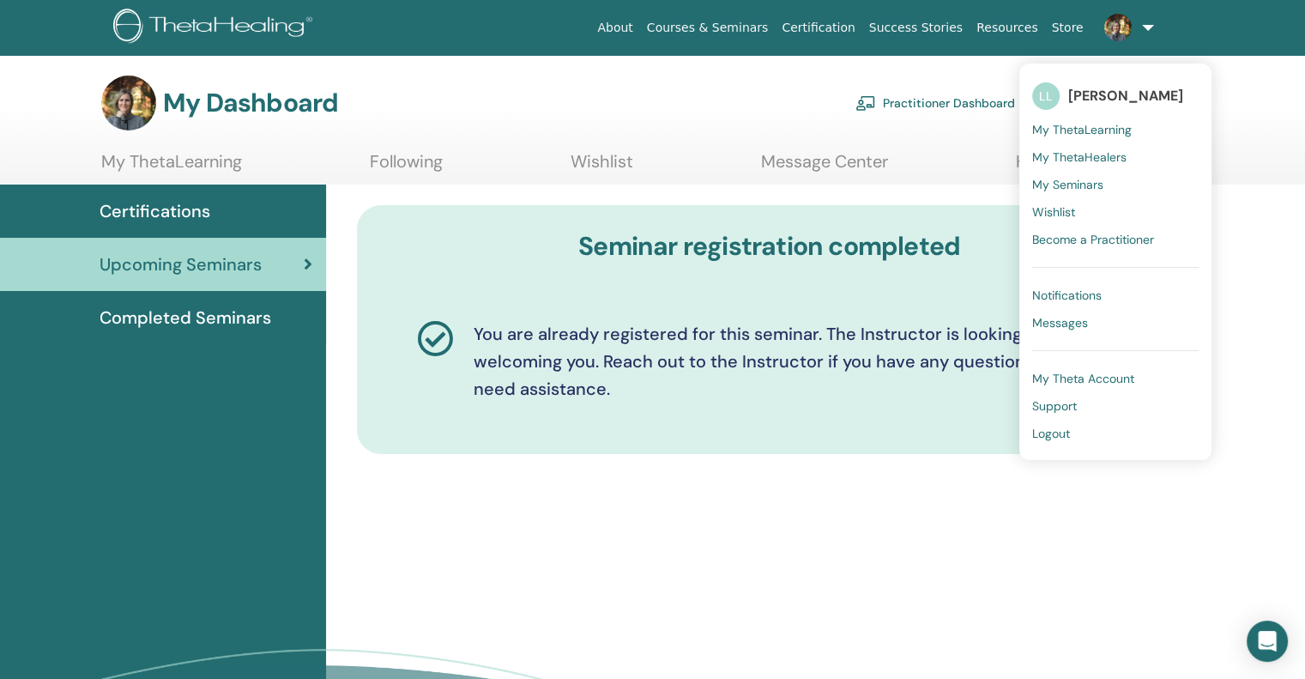
click at [1051, 430] on span "Logout" at bounding box center [1051, 433] width 38 height 15
